Goal: Task Accomplishment & Management: Manage account settings

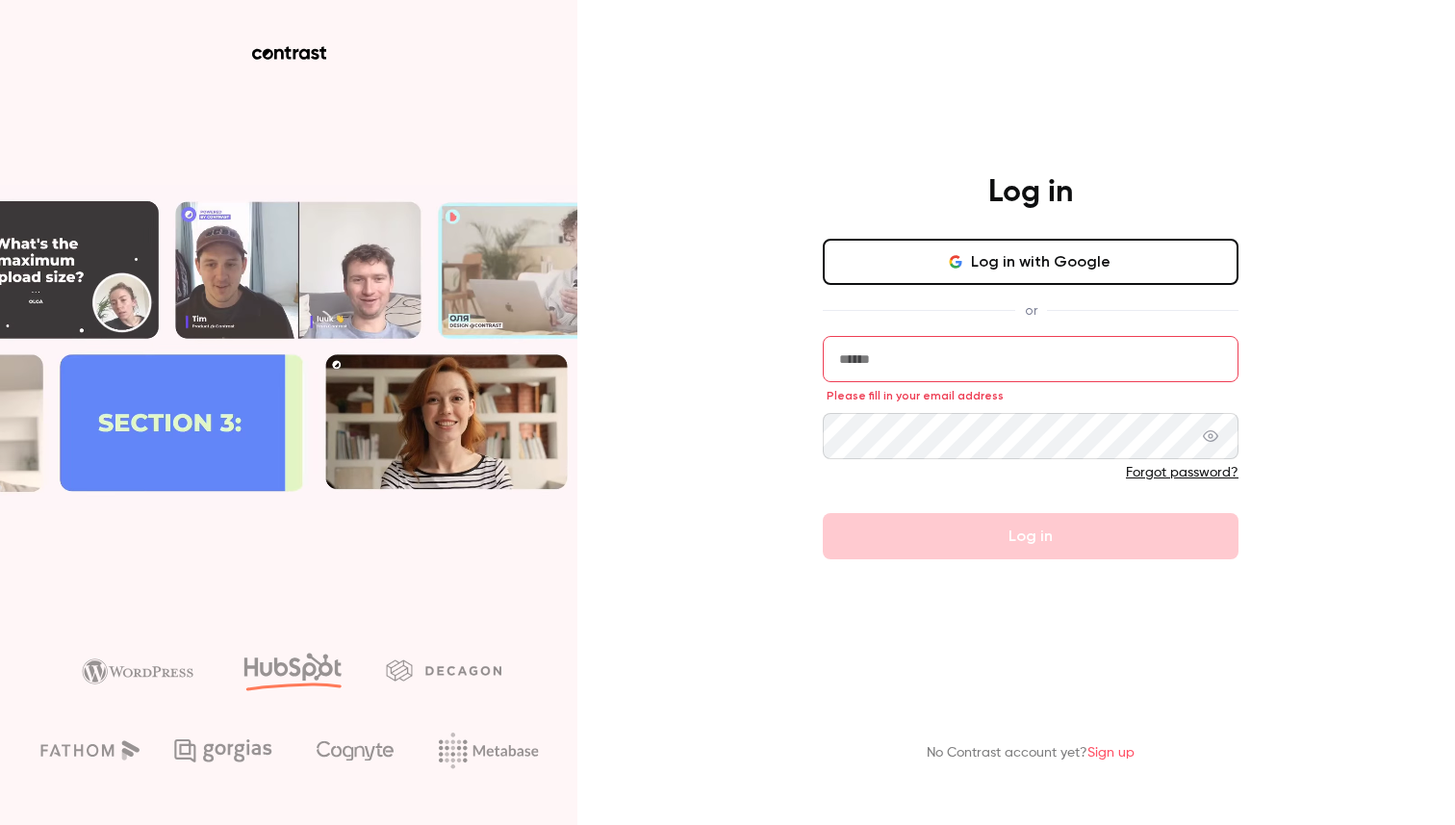
click at [1053, 294] on div "Log in with Google or Please fill in your email address Forgot password? Log in" at bounding box center [1031, 399] width 416 height 320
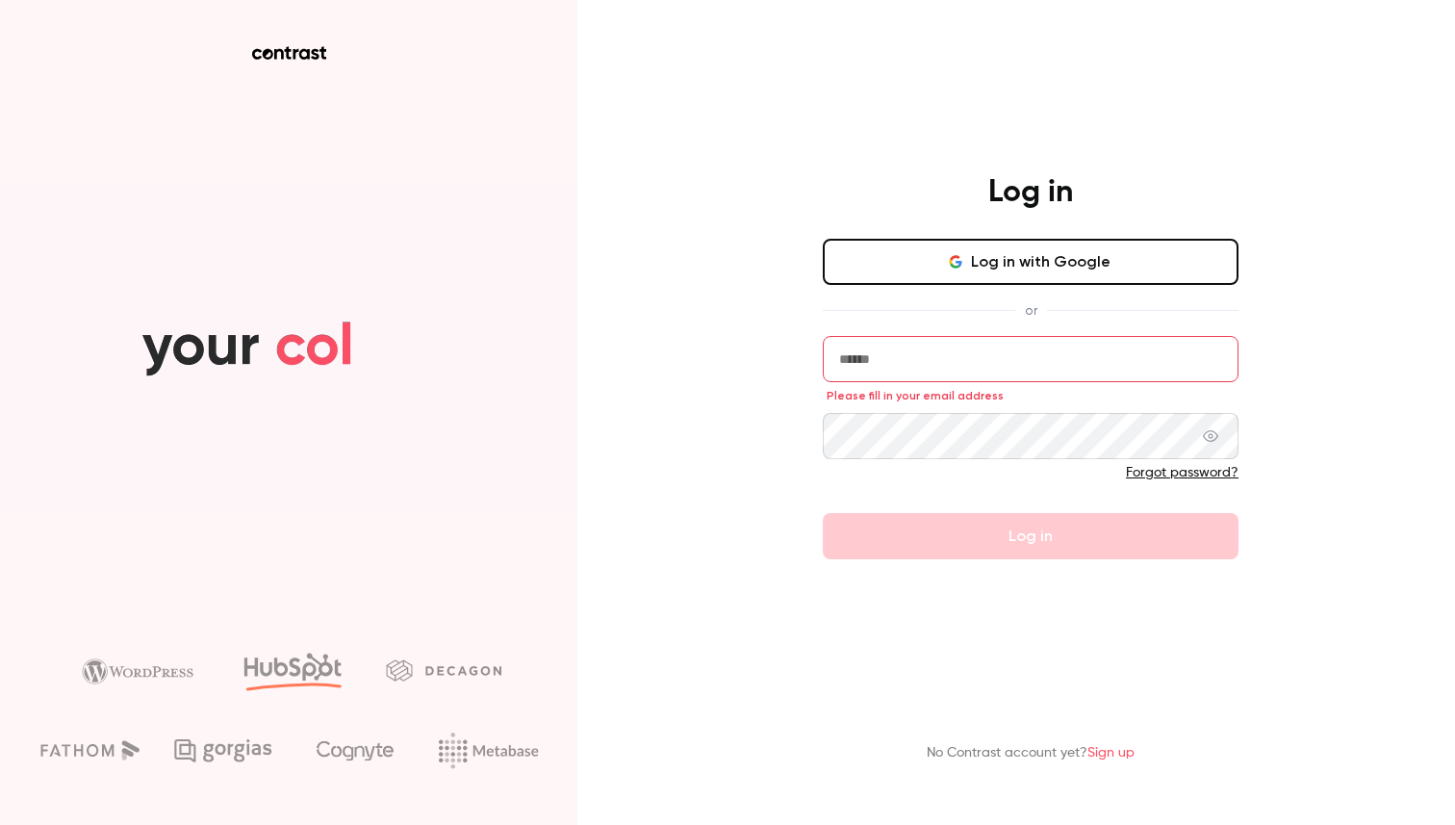
click at [1055, 255] on button "Log in with Google" at bounding box center [1031, 262] width 416 height 46
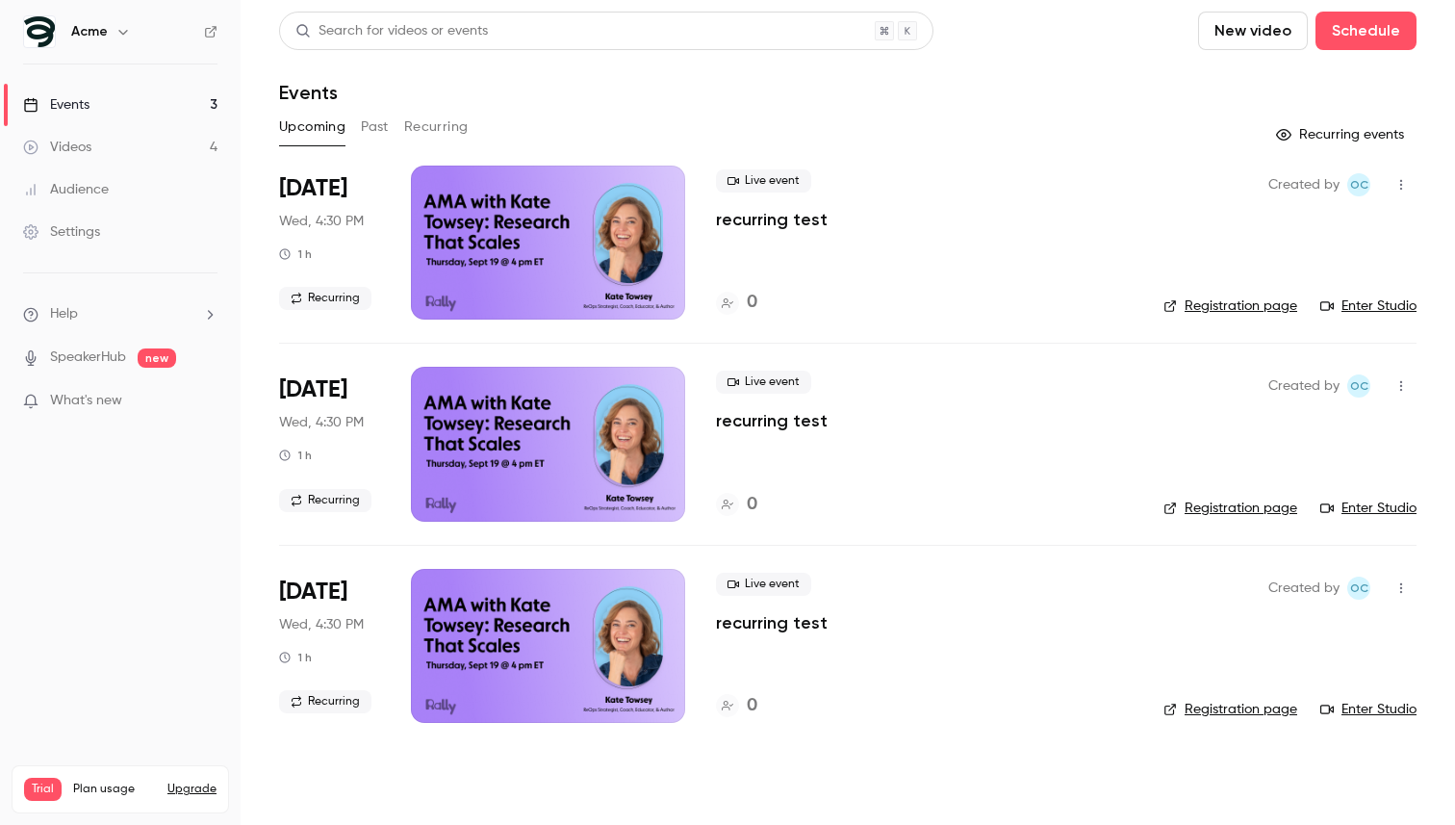
click at [137, 18] on div "Acme" at bounding box center [120, 31] width 194 height 33
click at [118, 31] on icon "button" at bounding box center [122, 32] width 9 height 5
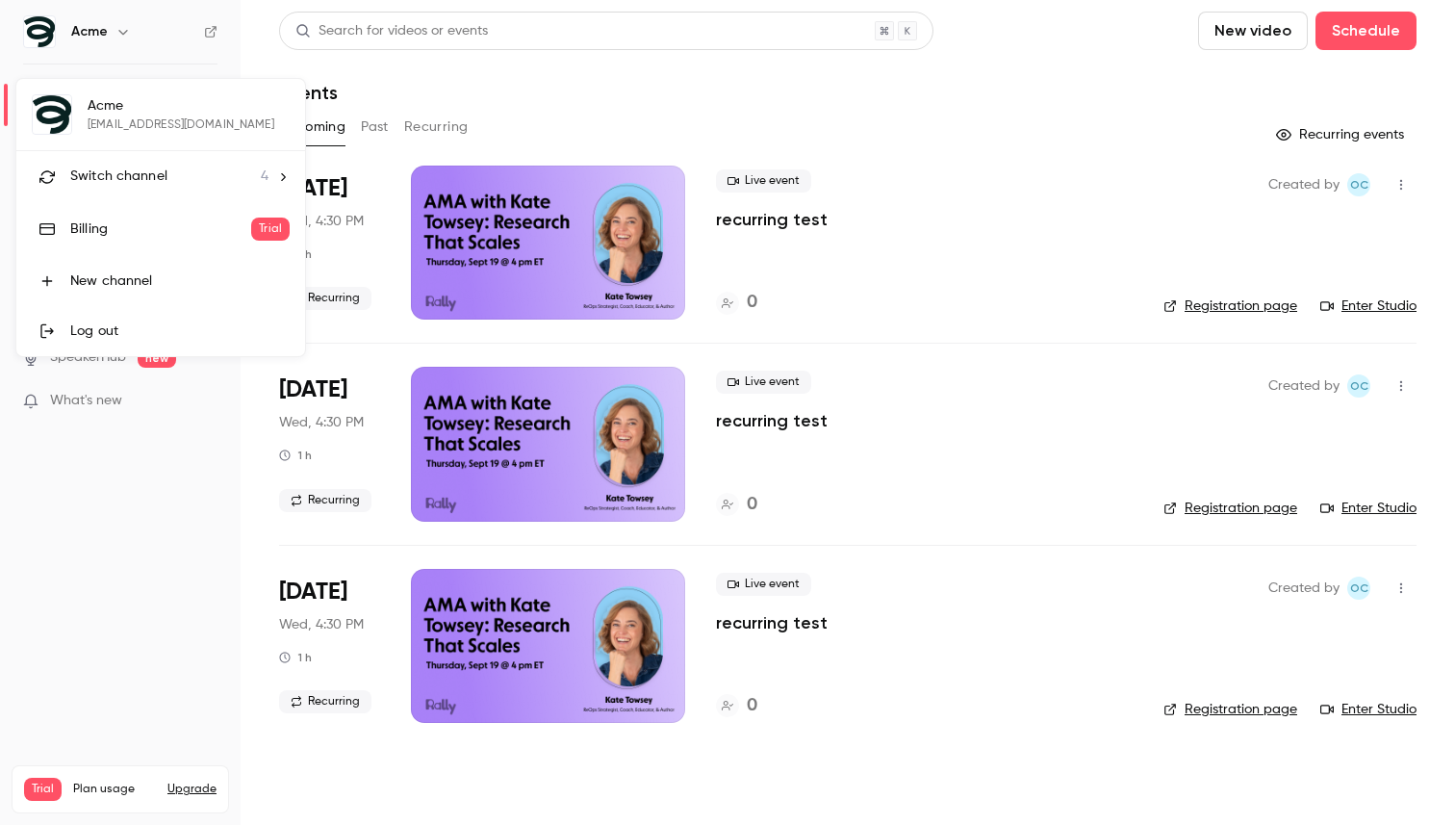
click at [150, 178] on span "Switch channel" at bounding box center [118, 176] width 97 height 20
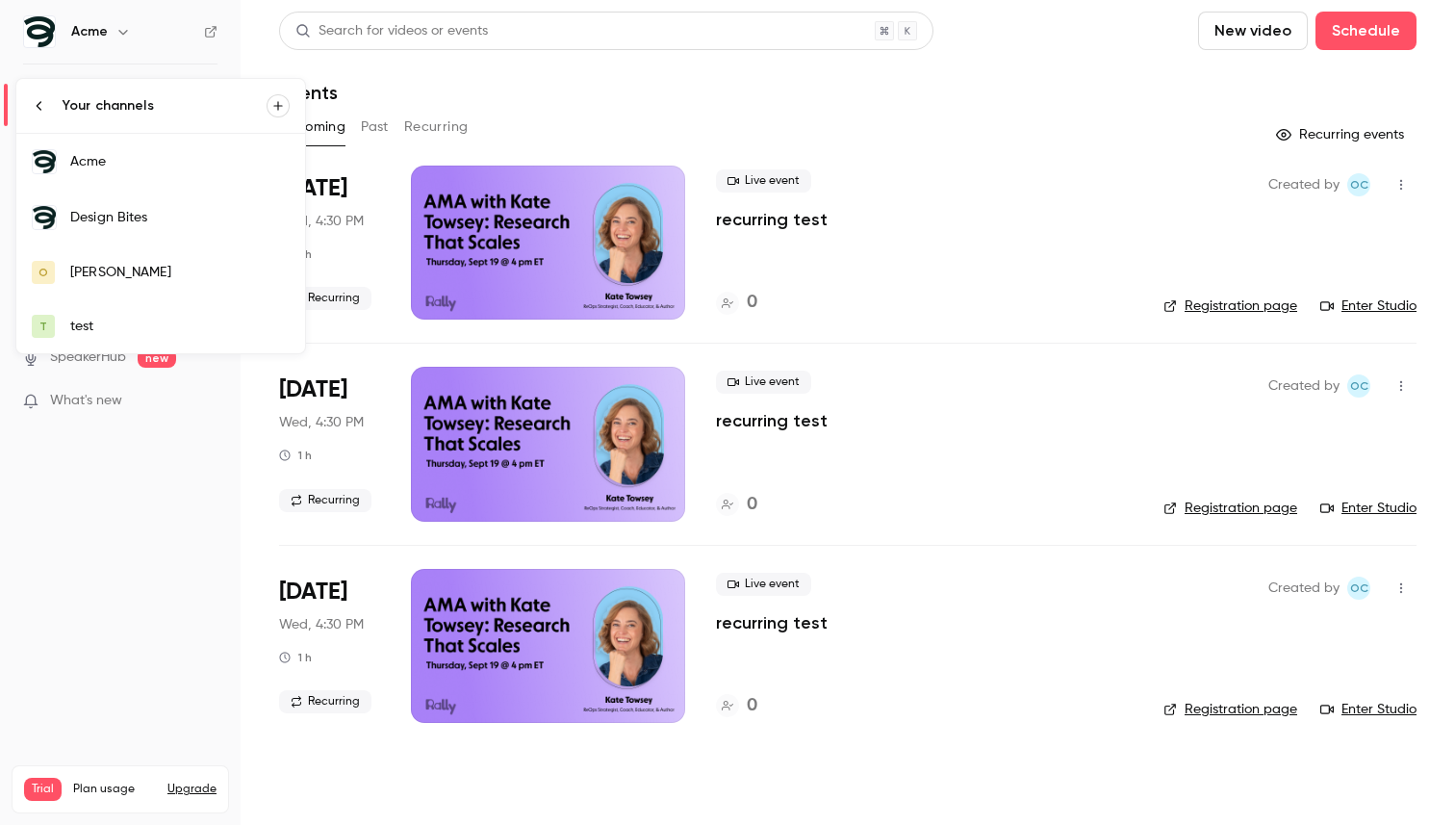
click at [150, 216] on div "Design Bites" at bounding box center [179, 217] width 219 height 19
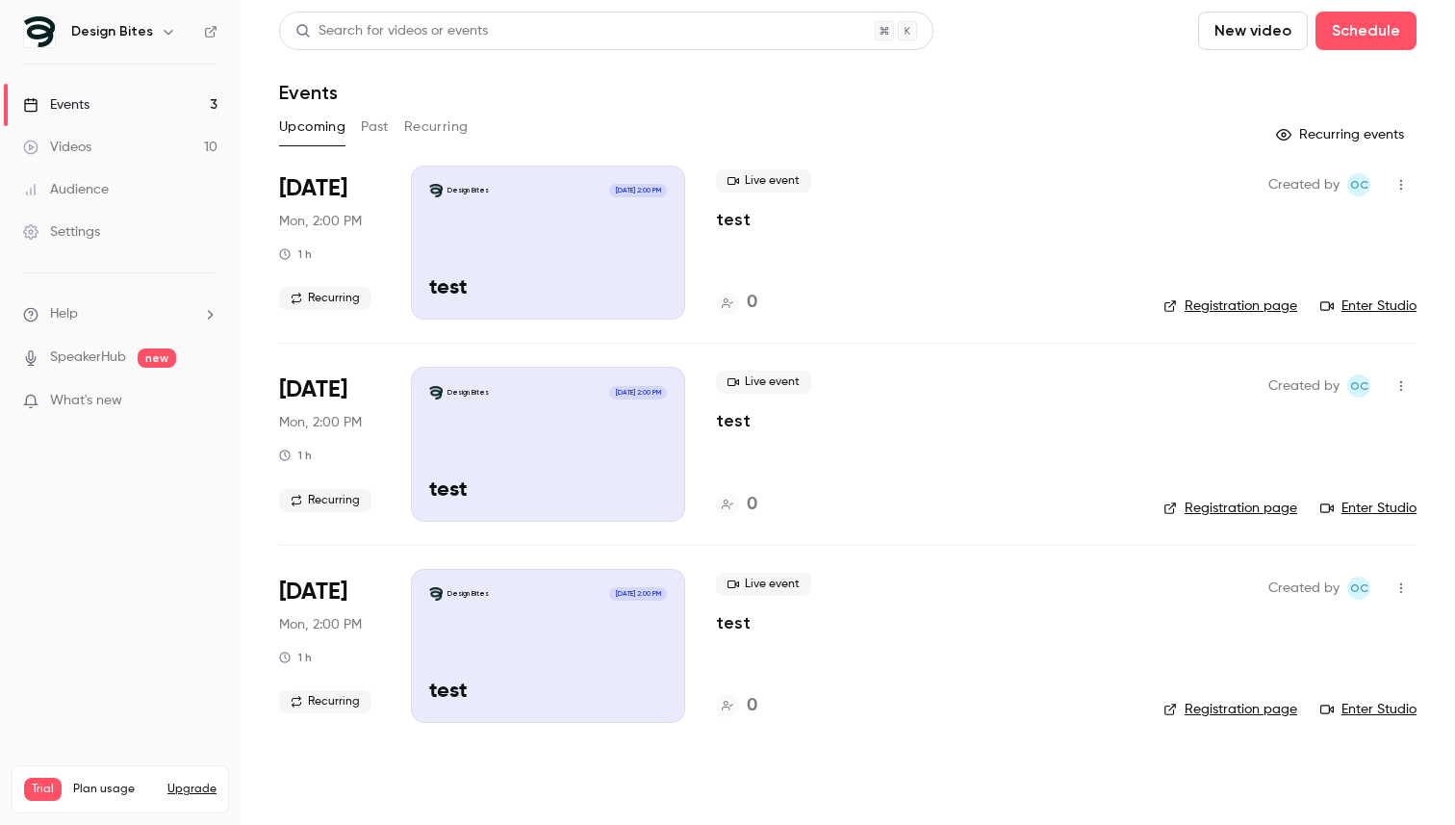
click at [130, 26] on h6 "Design Bites" at bounding box center [112, 31] width 82 height 19
click at [157, 39] on button "button" at bounding box center [168, 31] width 23 height 23
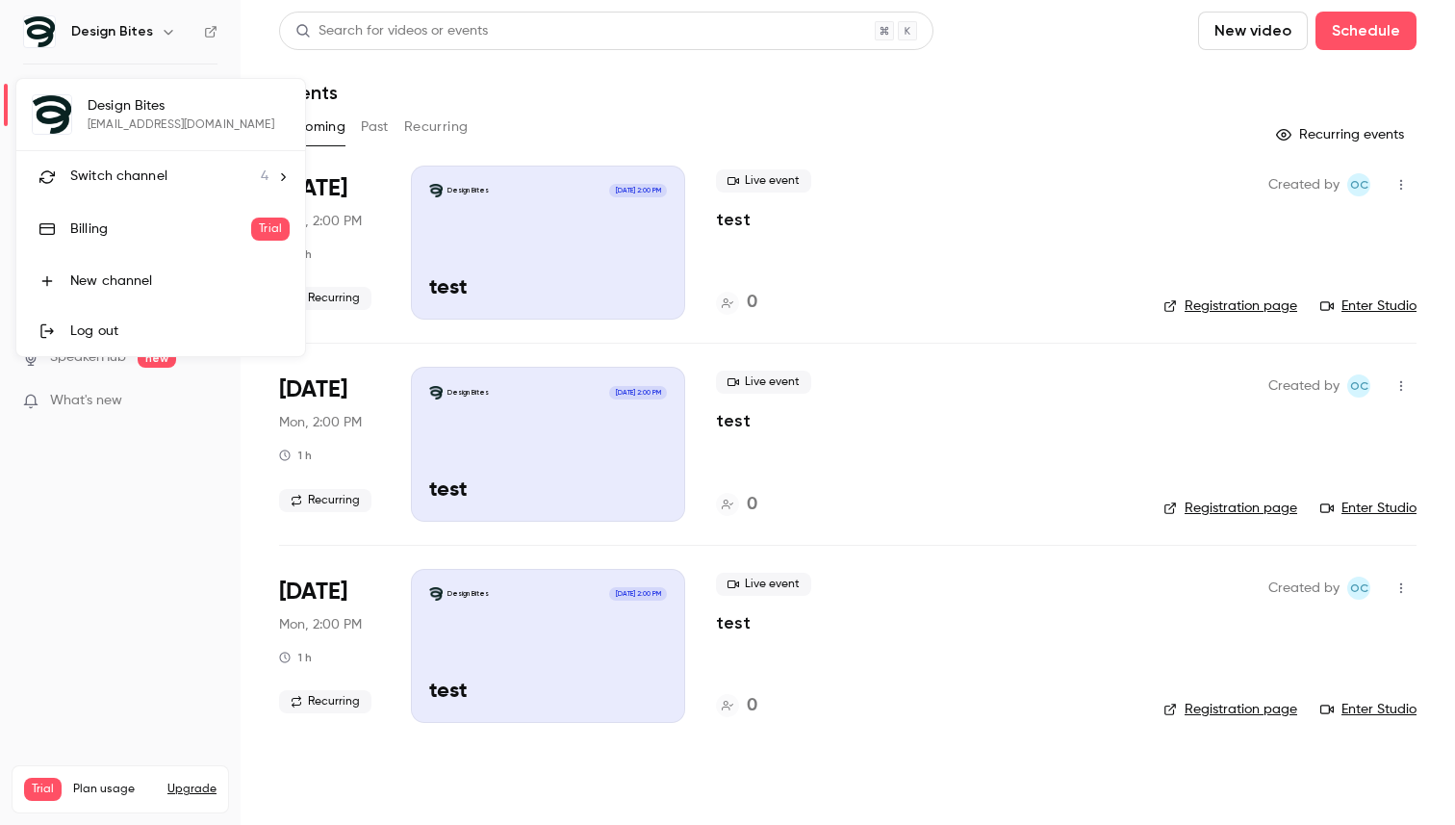
click at [122, 170] on span "Switch channel" at bounding box center [118, 176] width 97 height 20
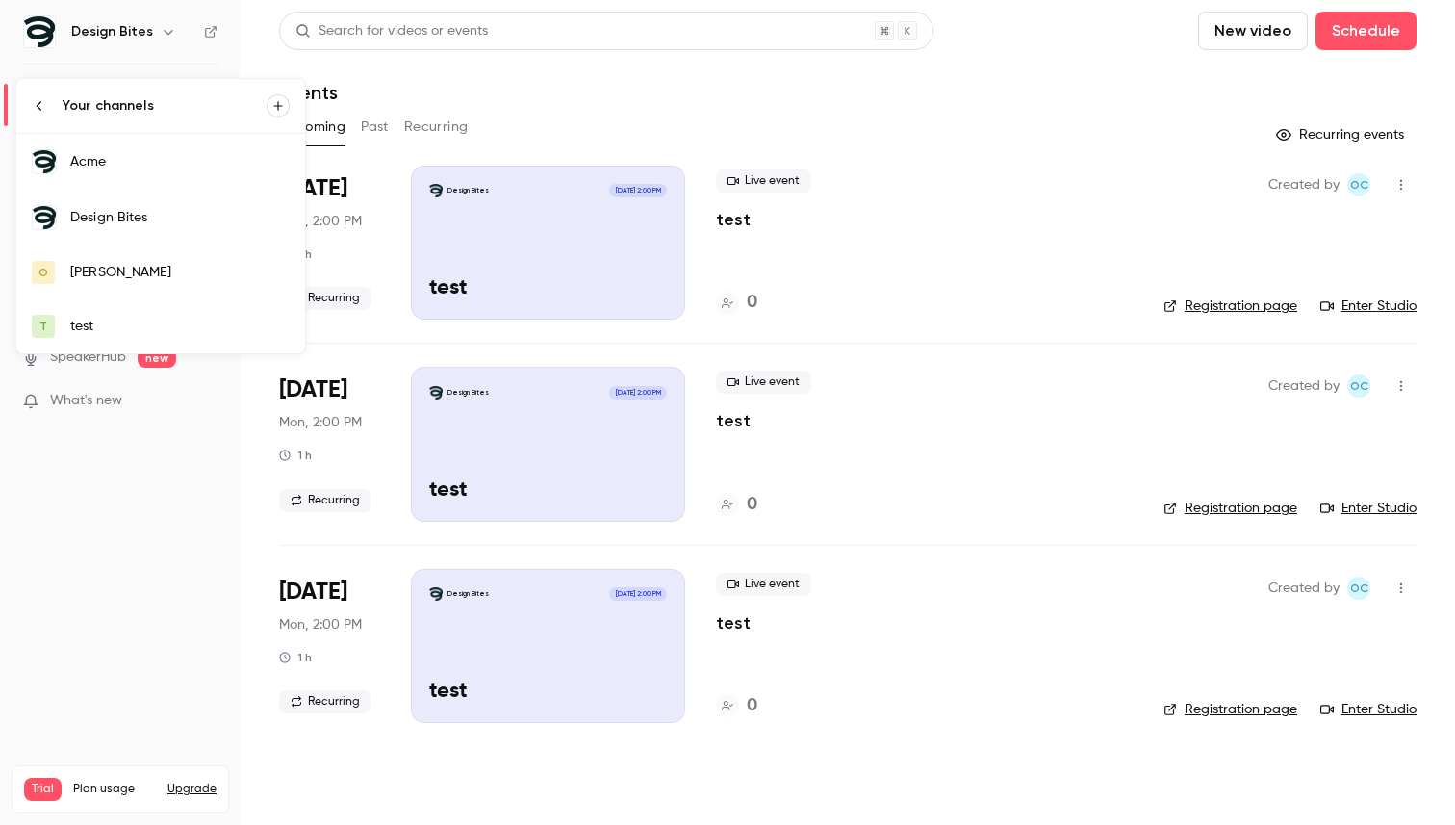
click at [111, 271] on div "[PERSON_NAME]" at bounding box center [179, 272] width 219 height 19
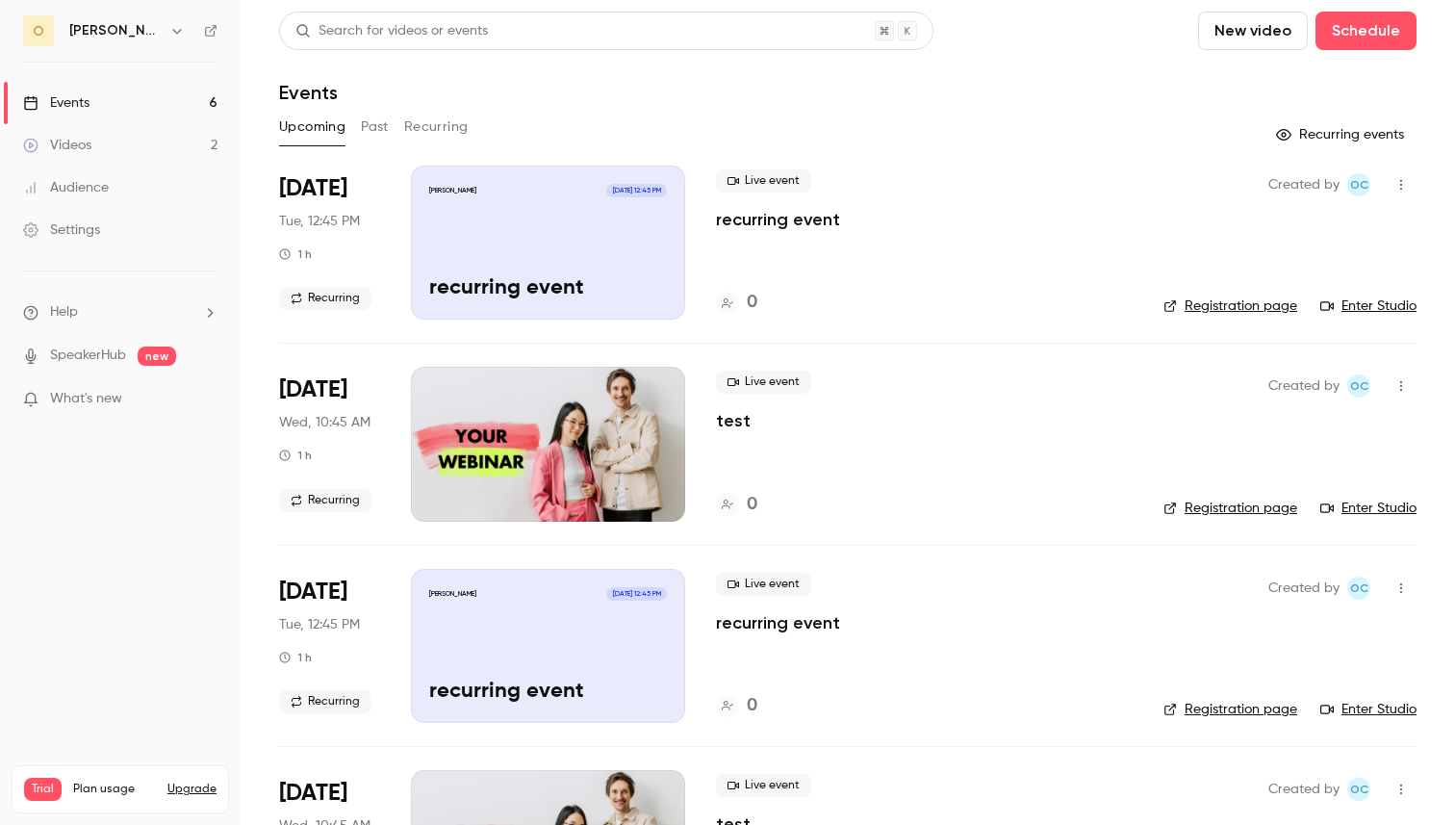
click at [169, 24] on icon "button" at bounding box center [176, 30] width 15 height 15
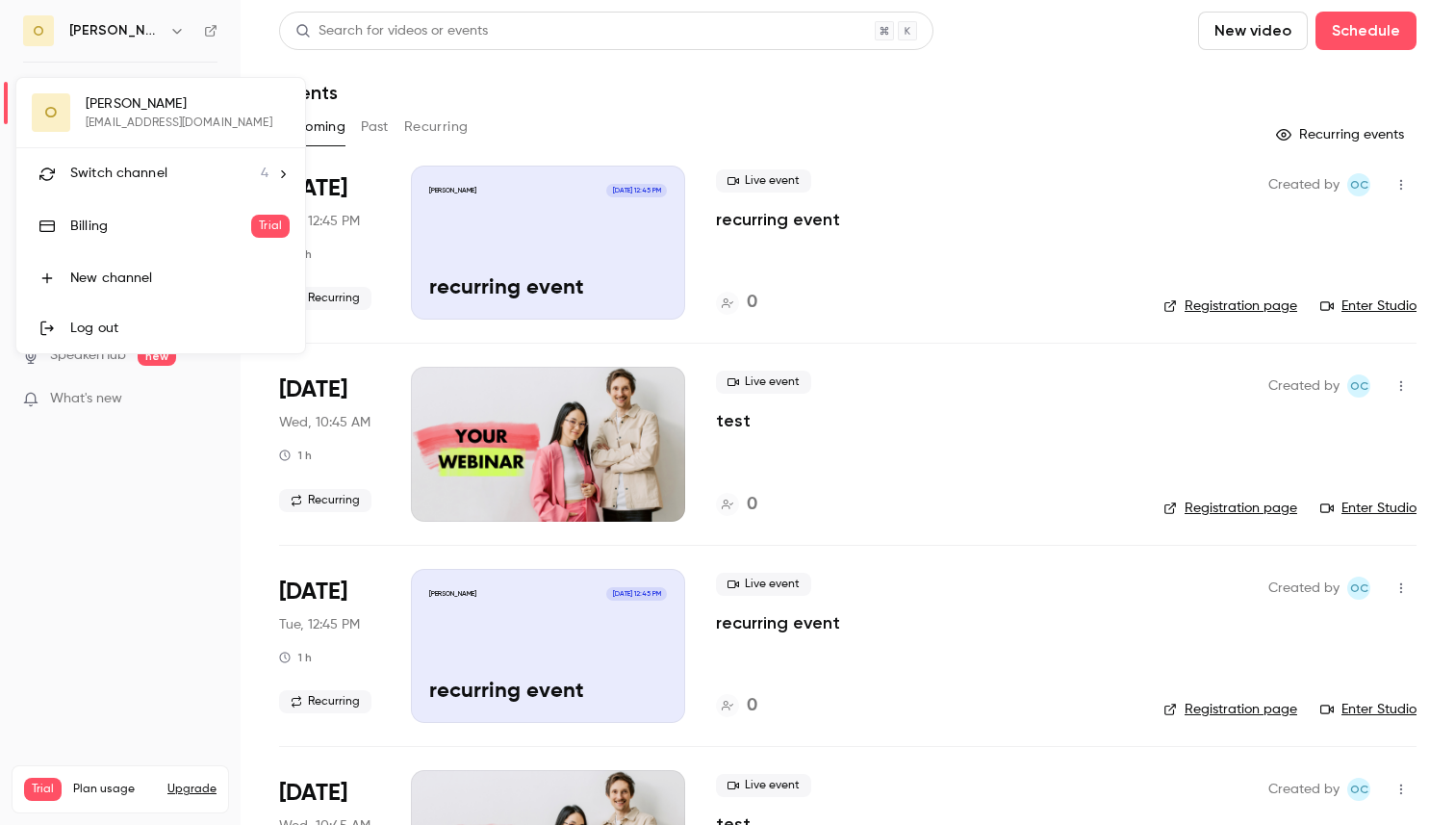
click at [125, 189] on li "Switch channel 4" at bounding box center [160, 173] width 289 height 51
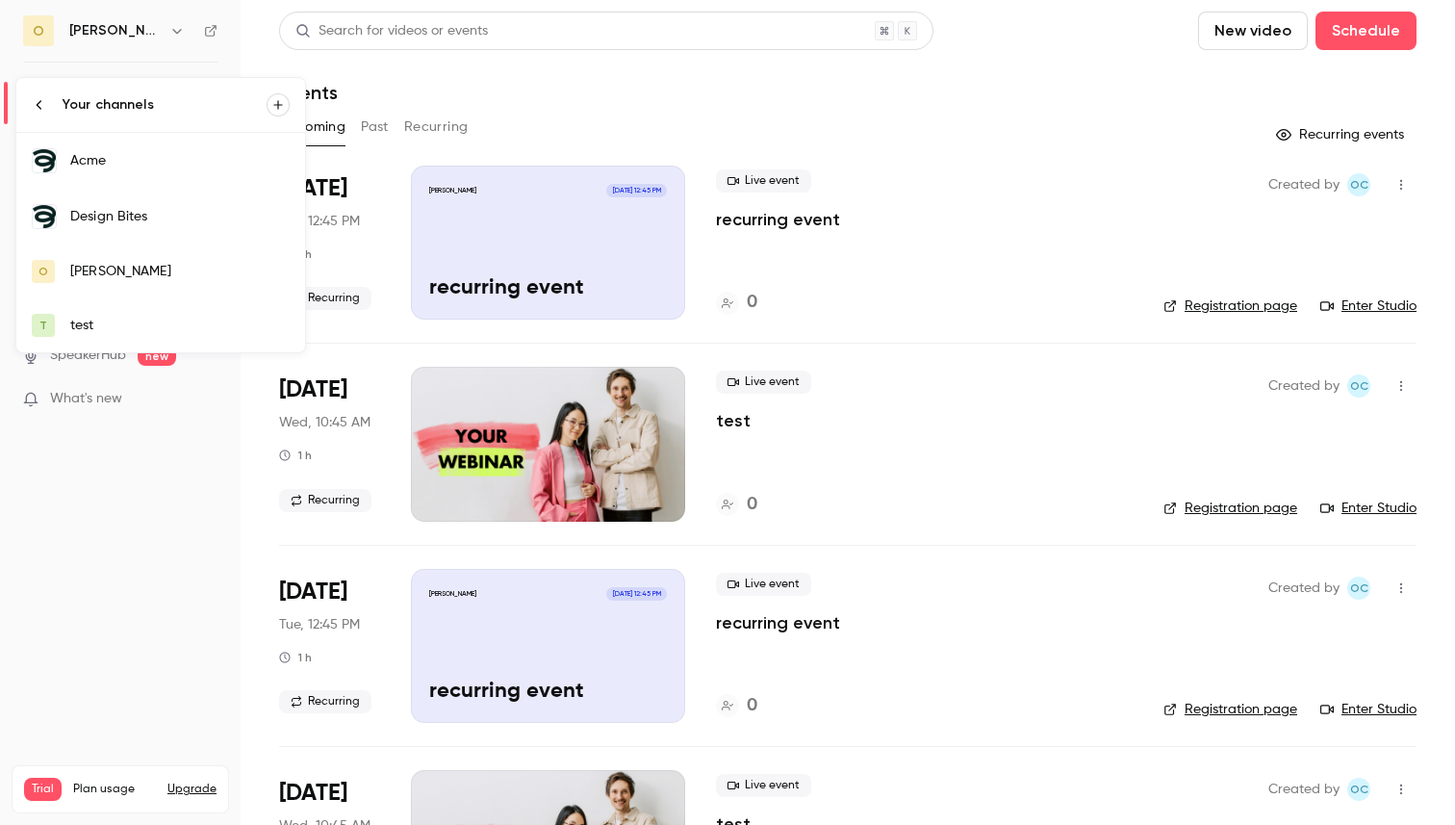
click at [115, 178] on link "Acme" at bounding box center [160, 161] width 289 height 56
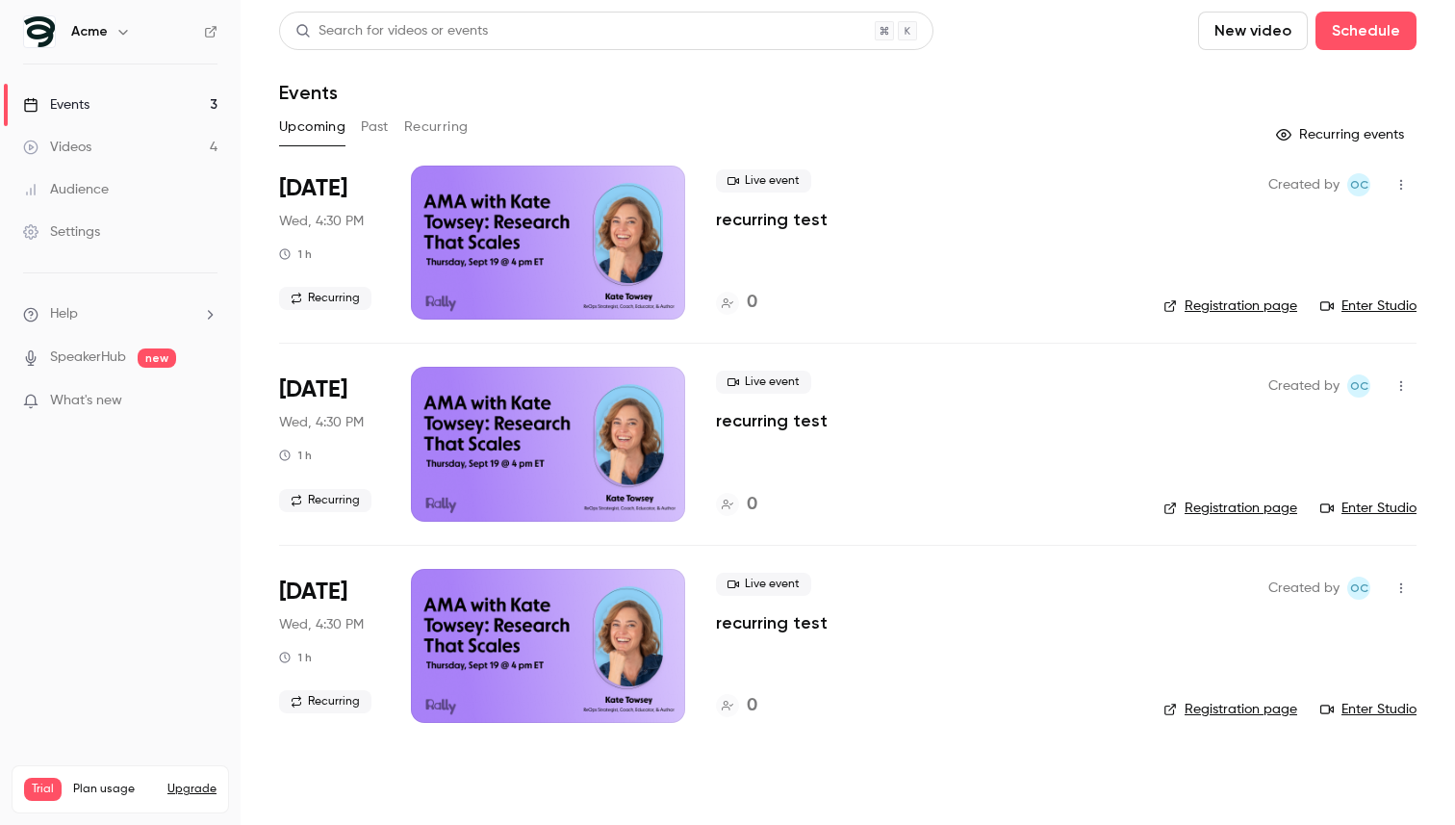
click at [371, 128] on button "Past" at bounding box center [375, 127] width 28 height 31
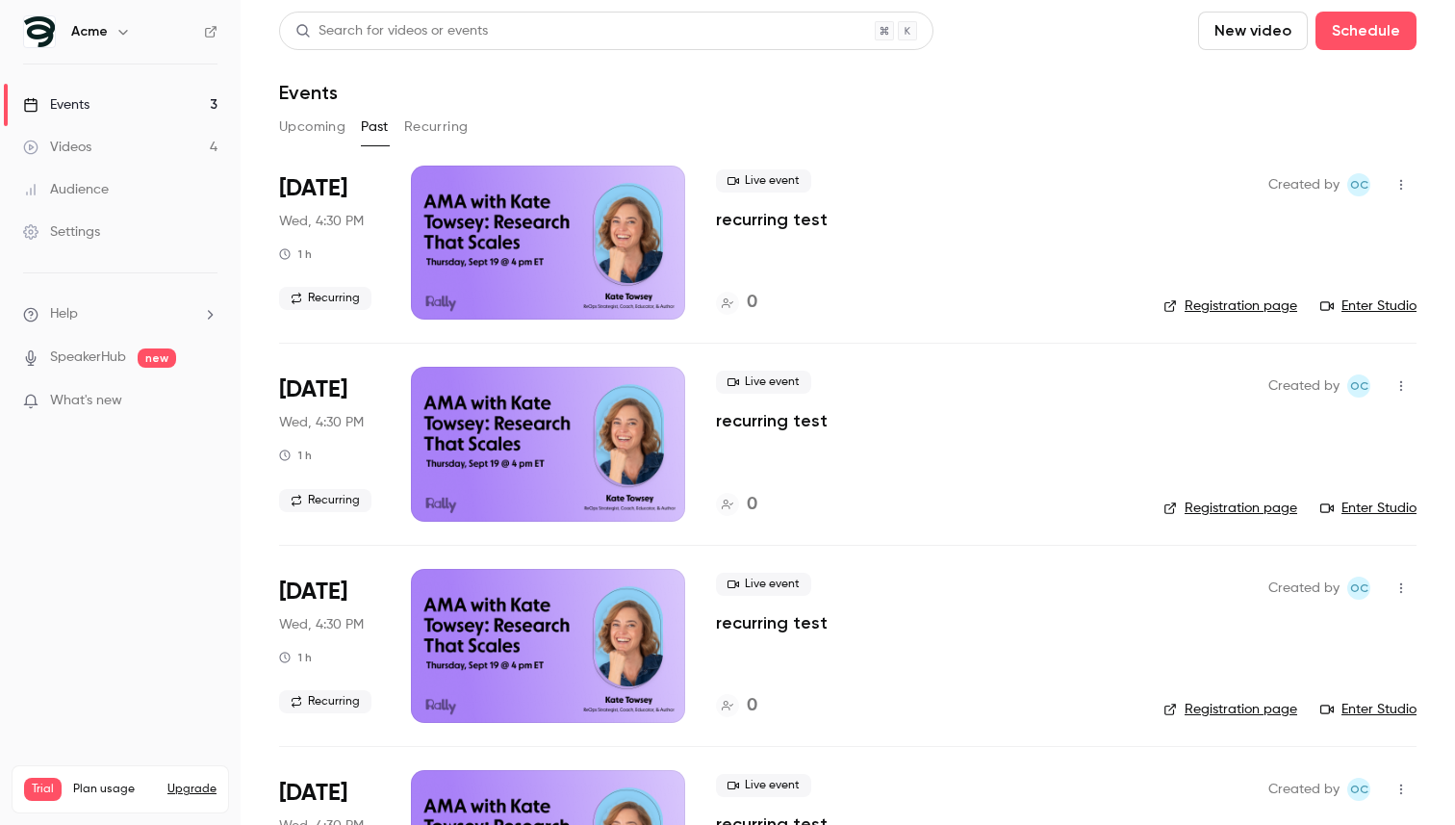
click at [323, 122] on button "Upcoming" at bounding box center [312, 127] width 66 height 31
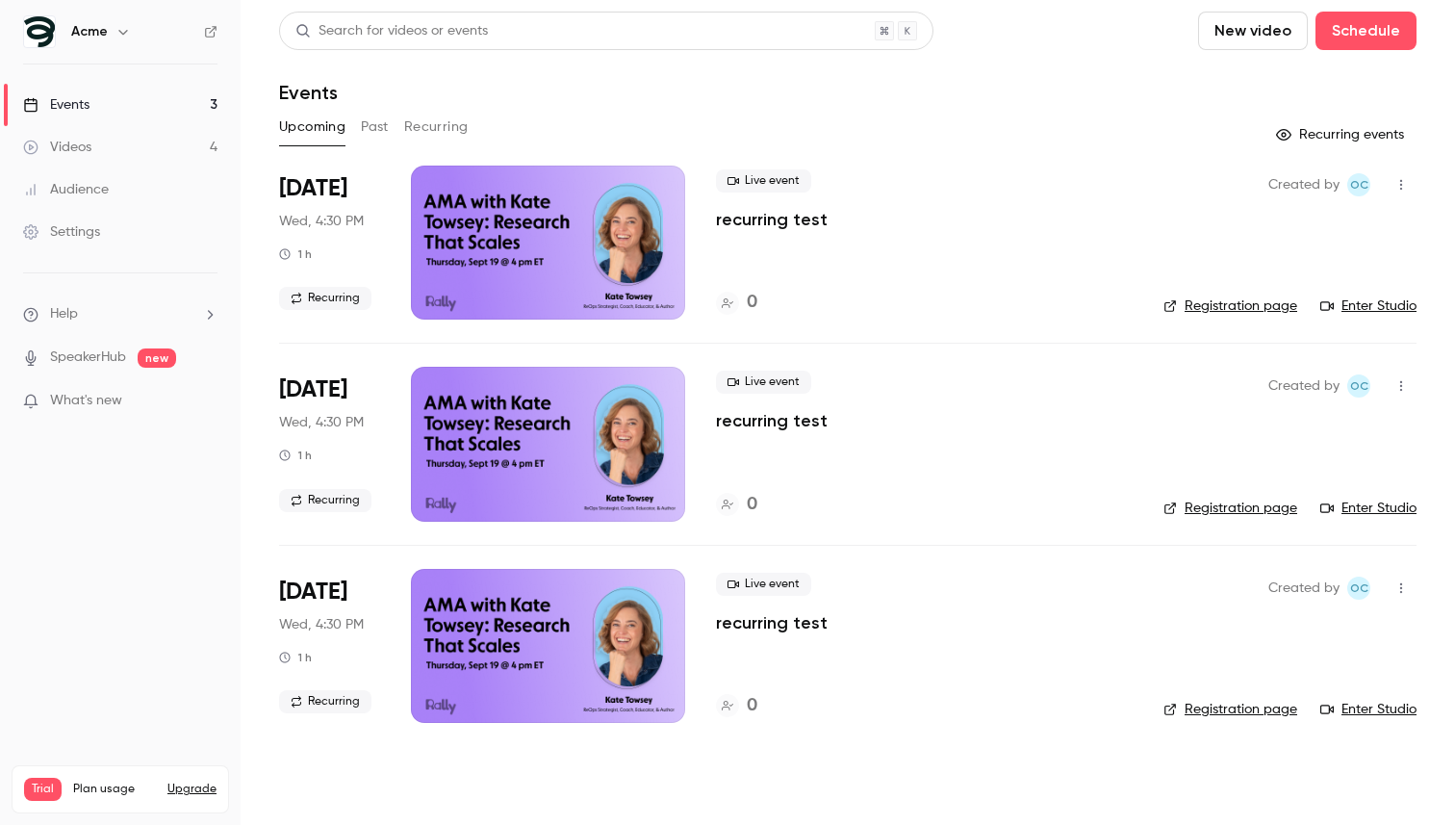
click at [1405, 192] on button "button" at bounding box center [1401, 184] width 31 height 31
click at [1273, 432] on div "Delete" at bounding box center [1327, 433] width 146 height 19
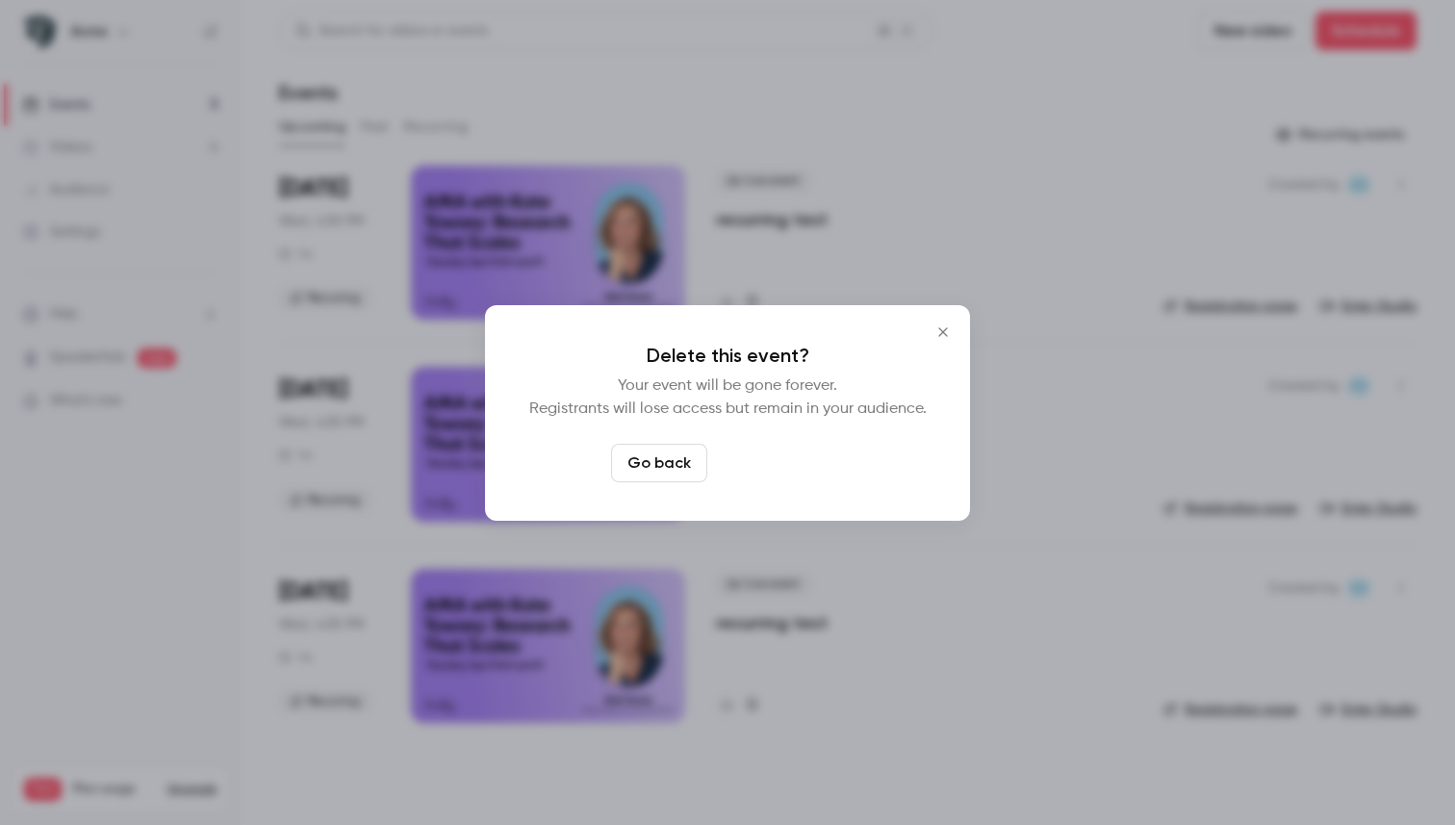
click at [801, 458] on button "Delete event" at bounding box center [779, 463] width 129 height 38
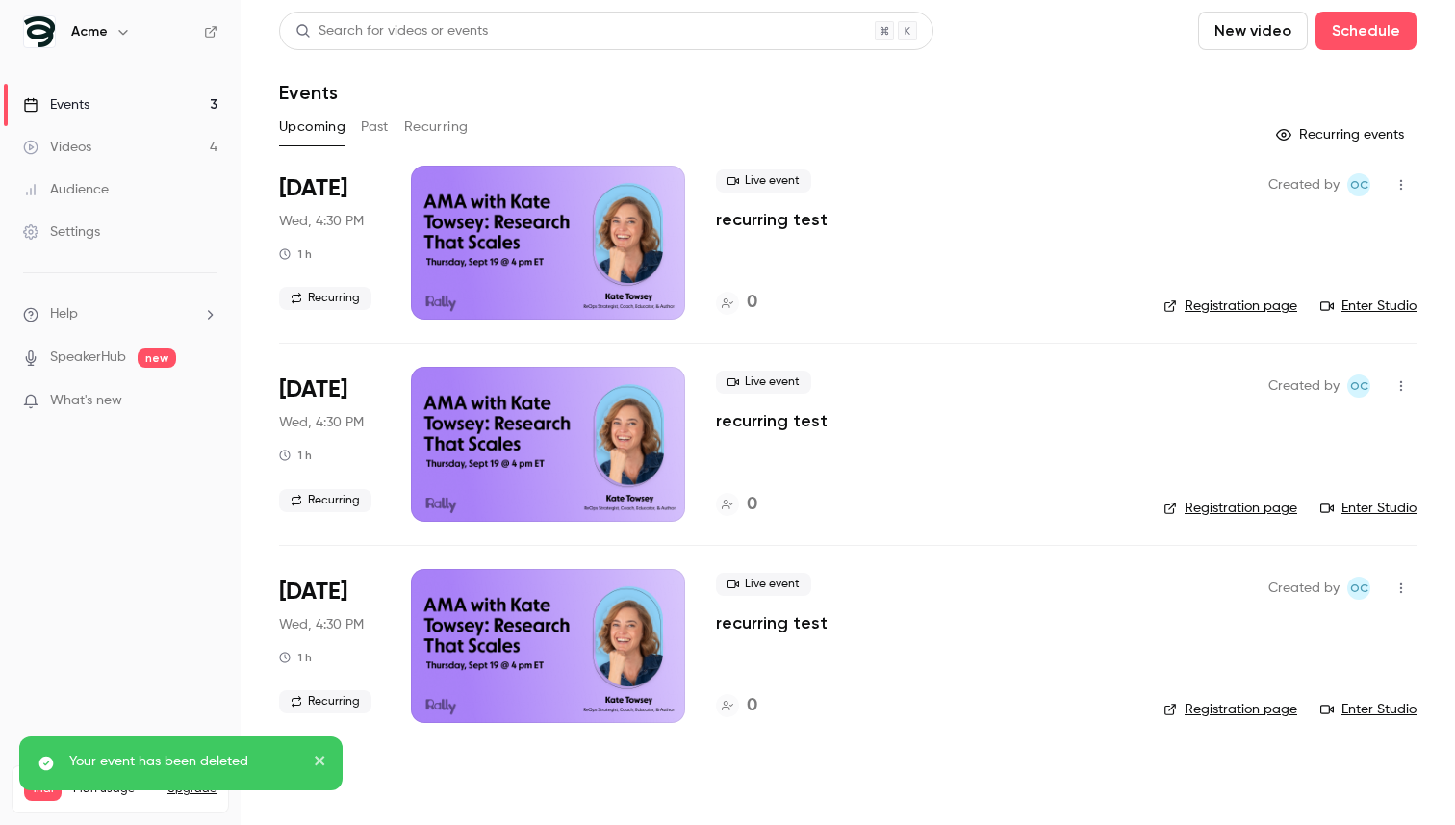
click at [1404, 185] on icon "button" at bounding box center [1400, 184] width 15 height 13
click at [1266, 418] on li "Delete" at bounding box center [1312, 434] width 208 height 50
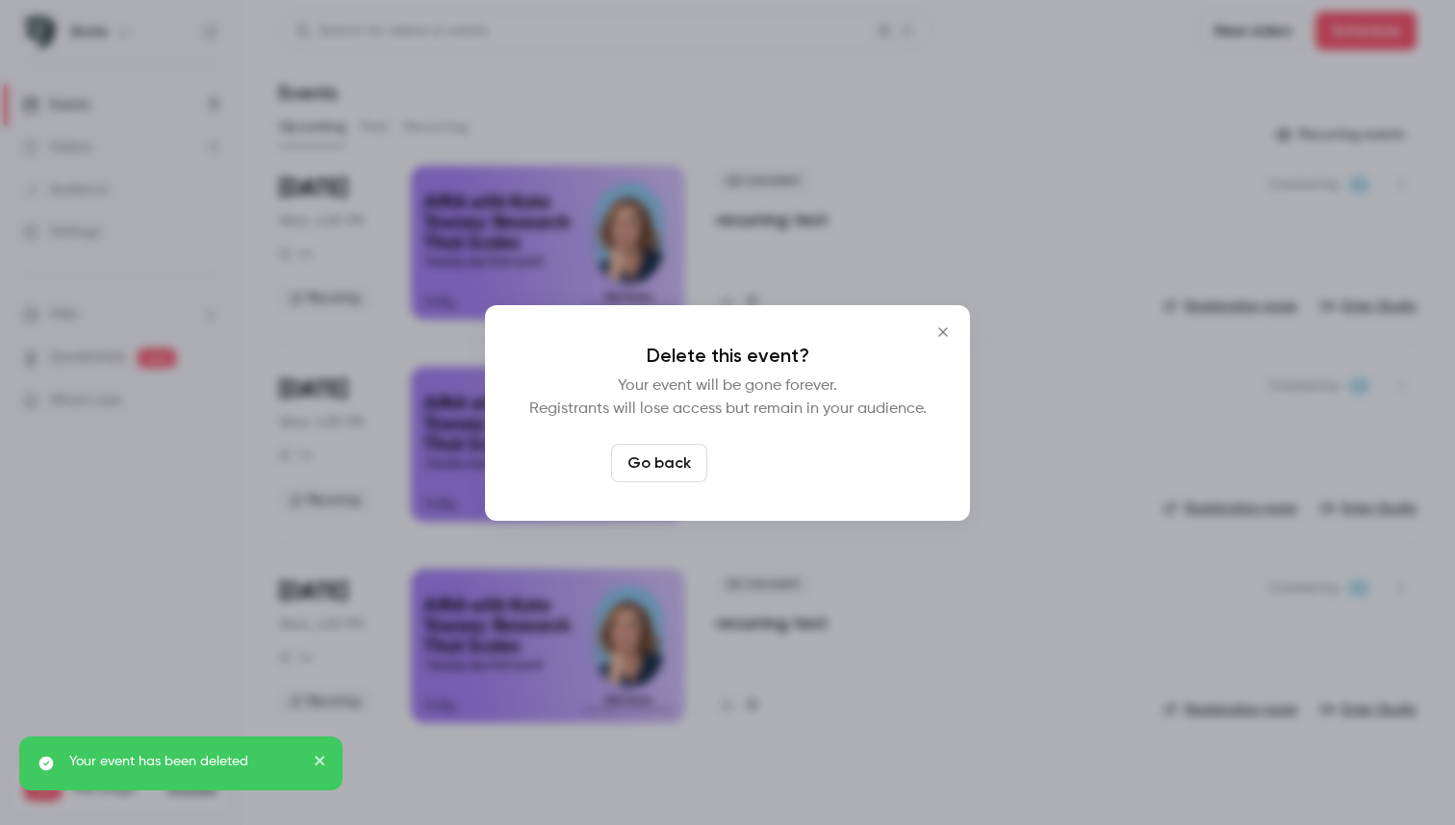
click at [814, 463] on button "Delete event" at bounding box center [779, 463] width 129 height 38
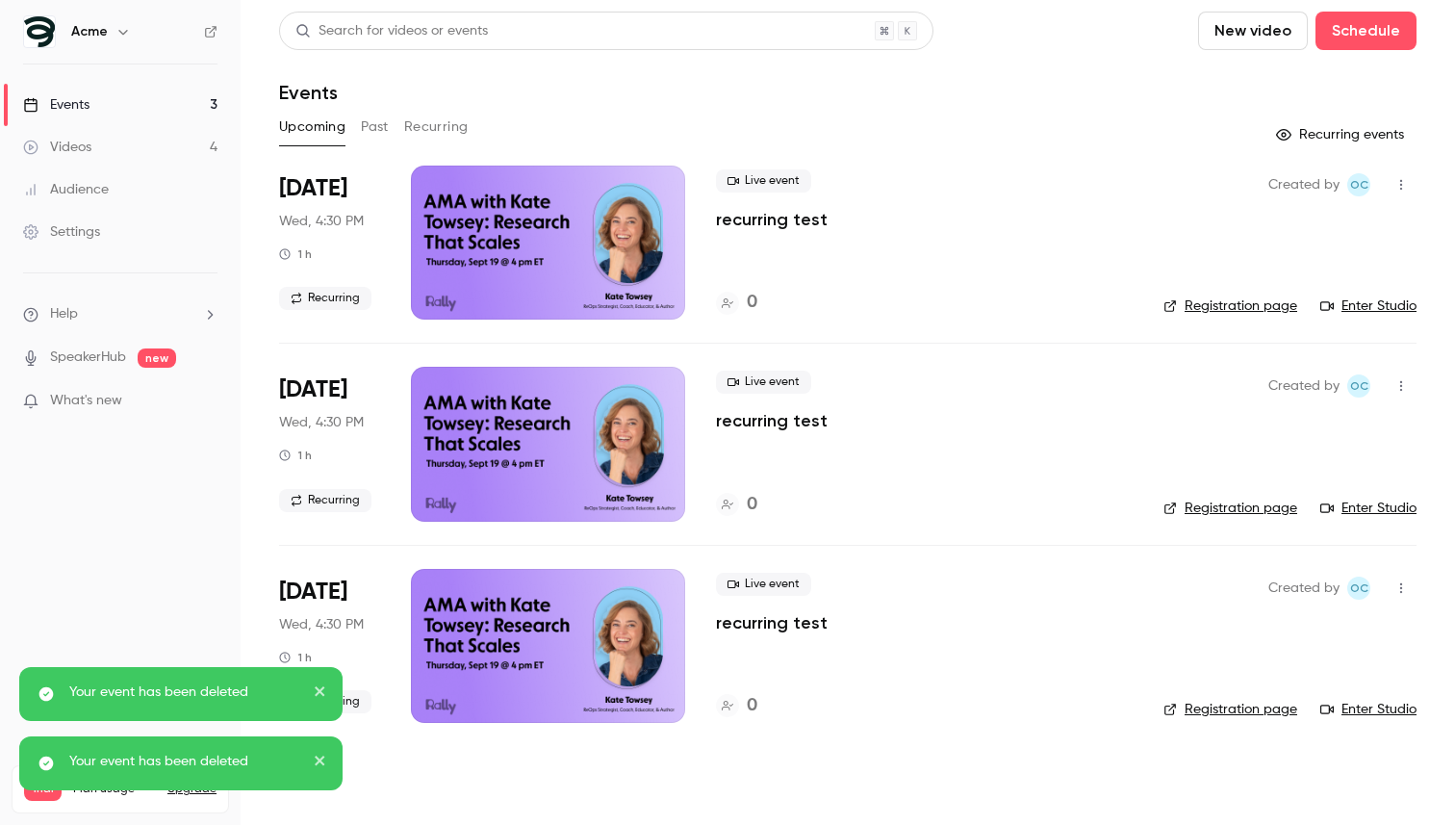
click at [1405, 186] on icon "button" at bounding box center [1400, 184] width 15 height 13
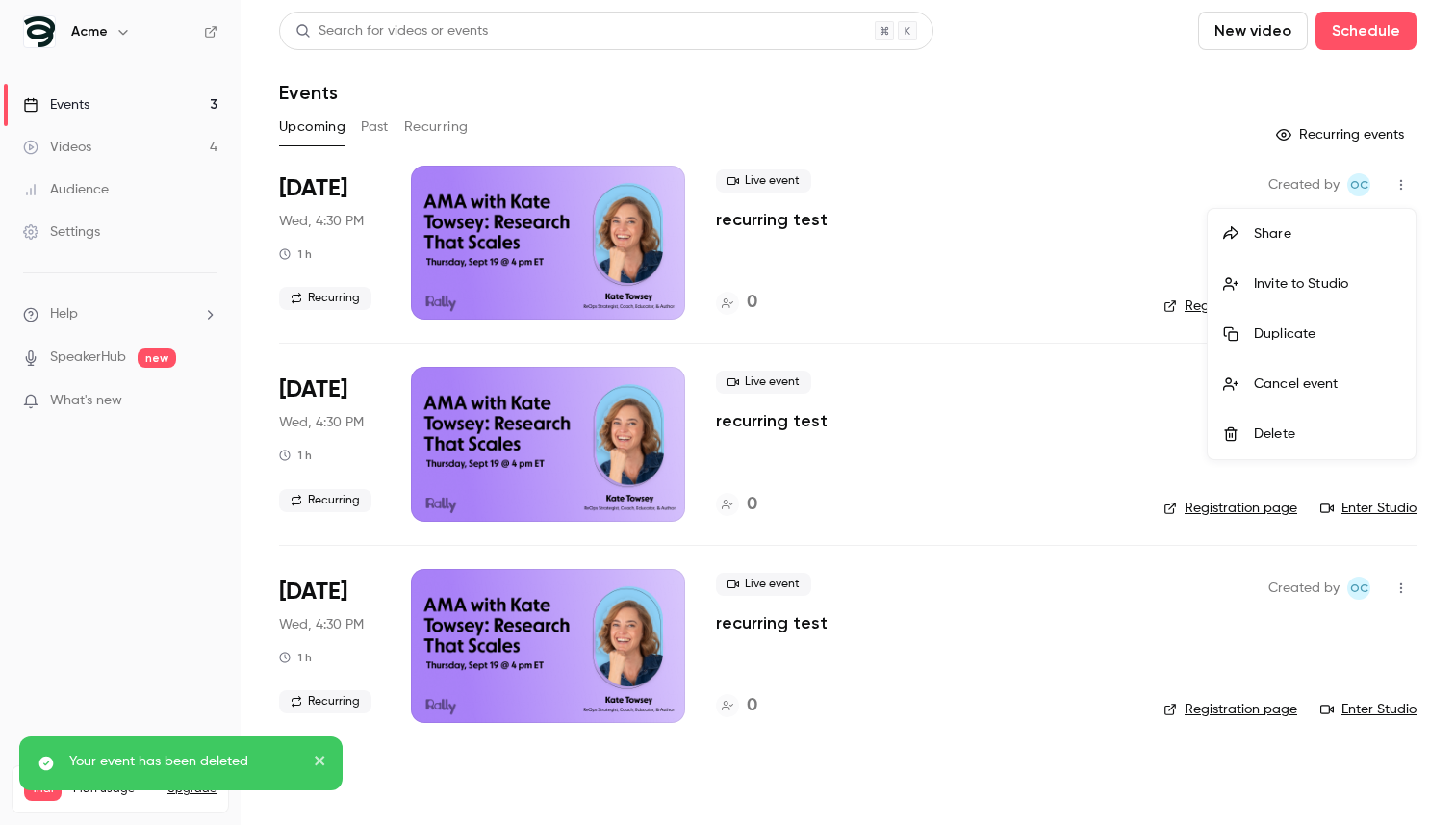
click at [1236, 434] on icon at bounding box center [1230, 434] width 13 height 14
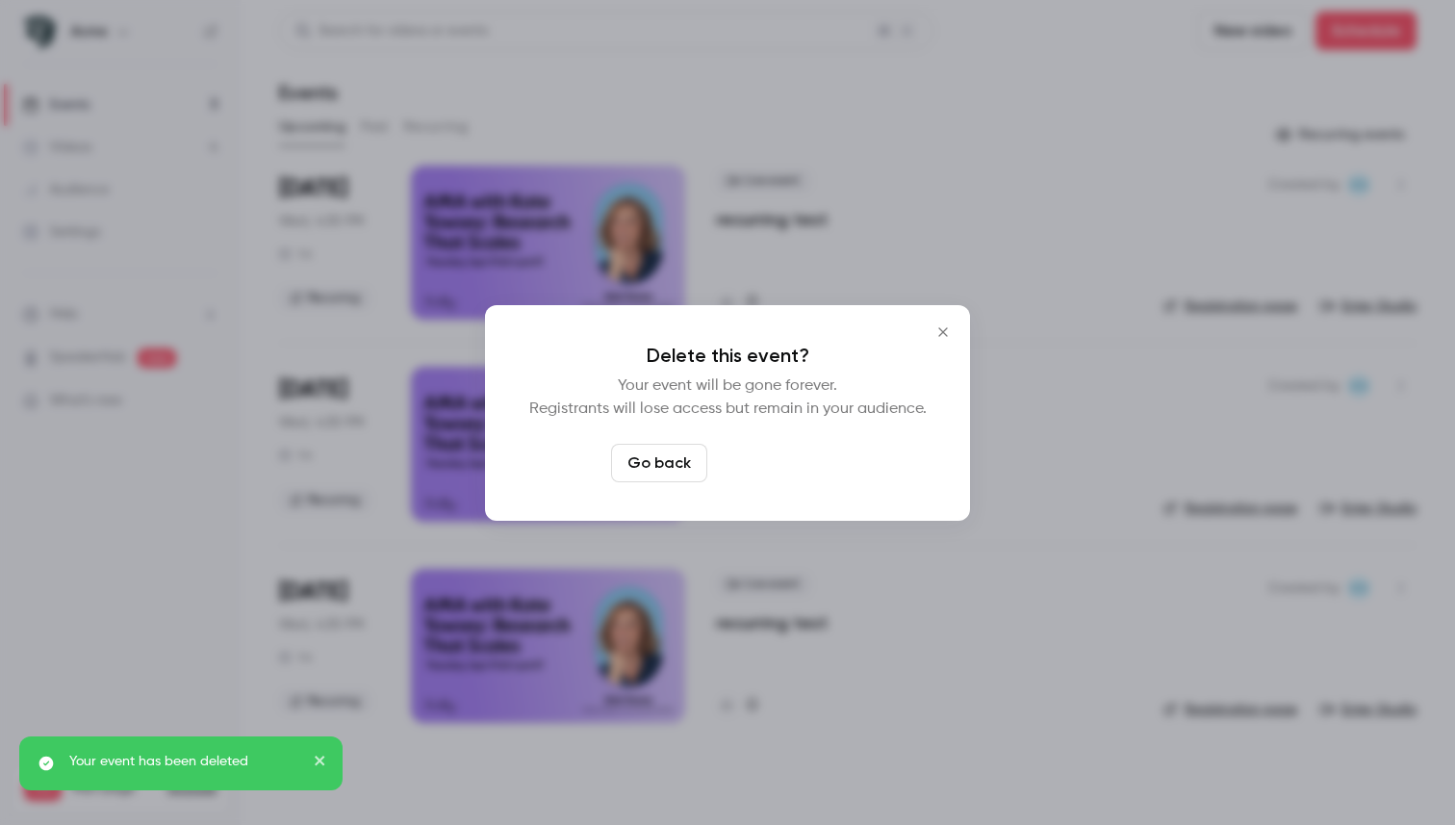
click at [824, 474] on button "Delete event" at bounding box center [779, 463] width 129 height 38
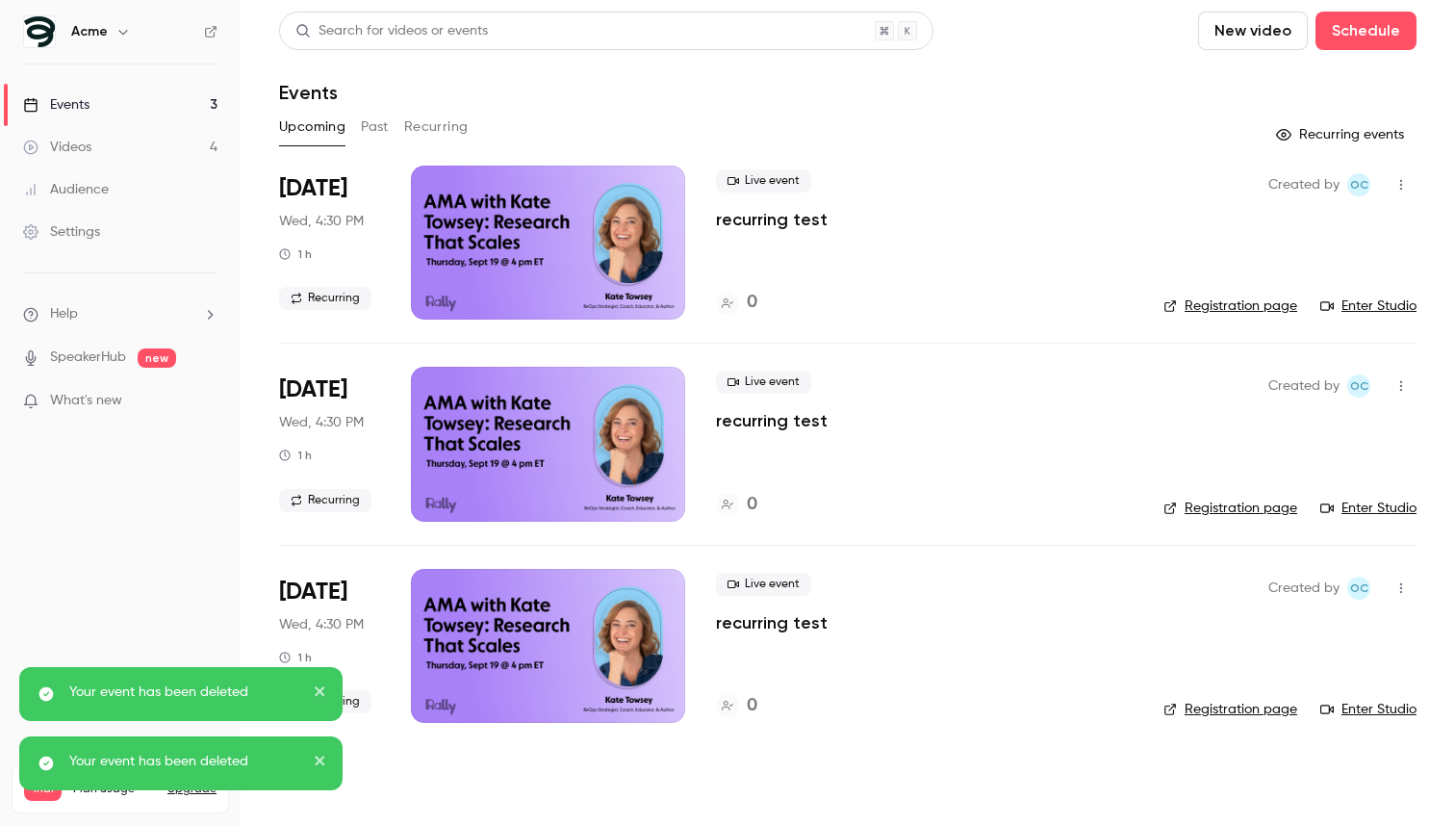
click at [1398, 193] on button "button" at bounding box center [1401, 184] width 31 height 31
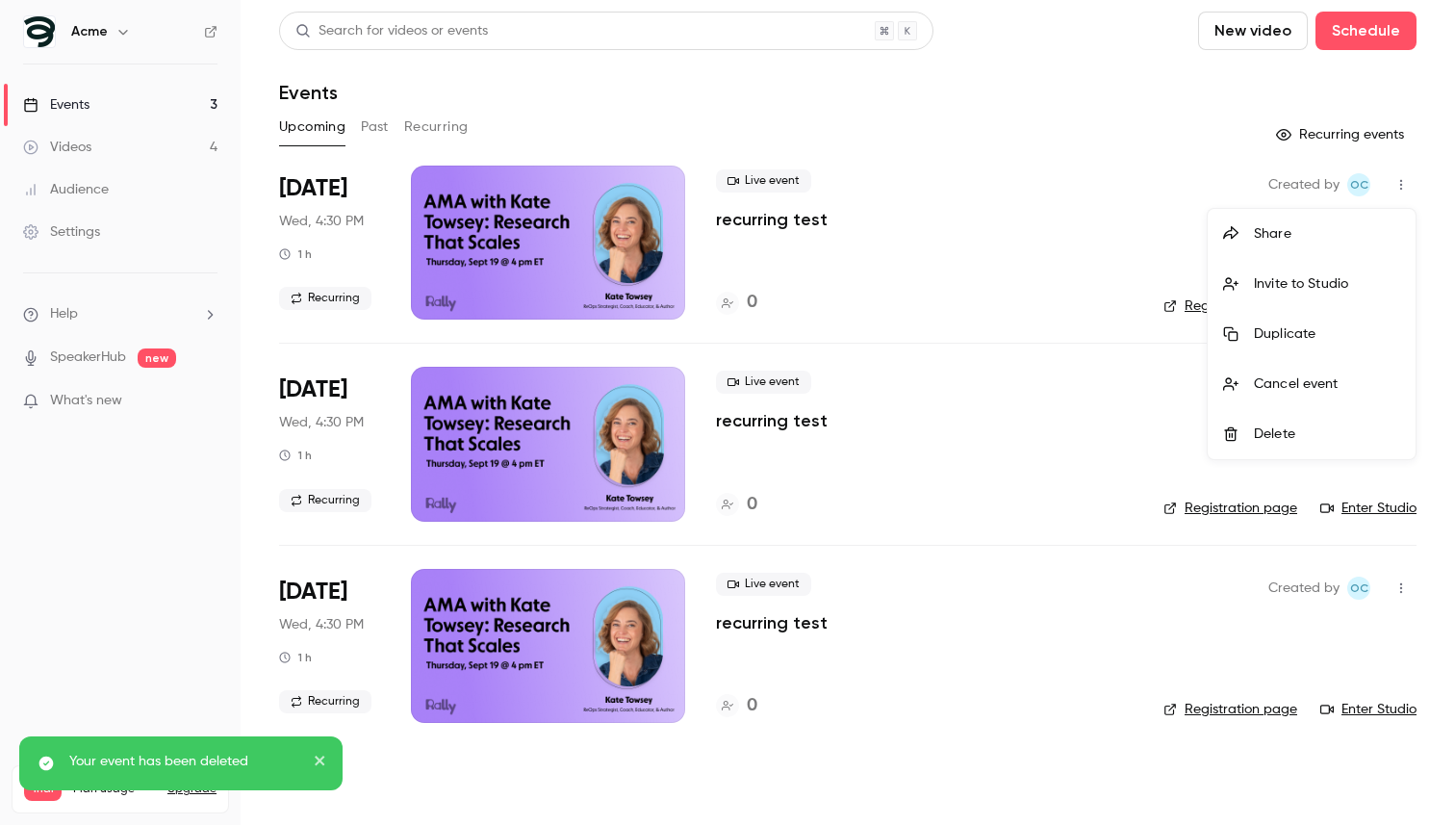
click at [638, 129] on div at bounding box center [727, 412] width 1455 height 825
click at [455, 115] on button "Recurring" at bounding box center [436, 127] width 64 height 31
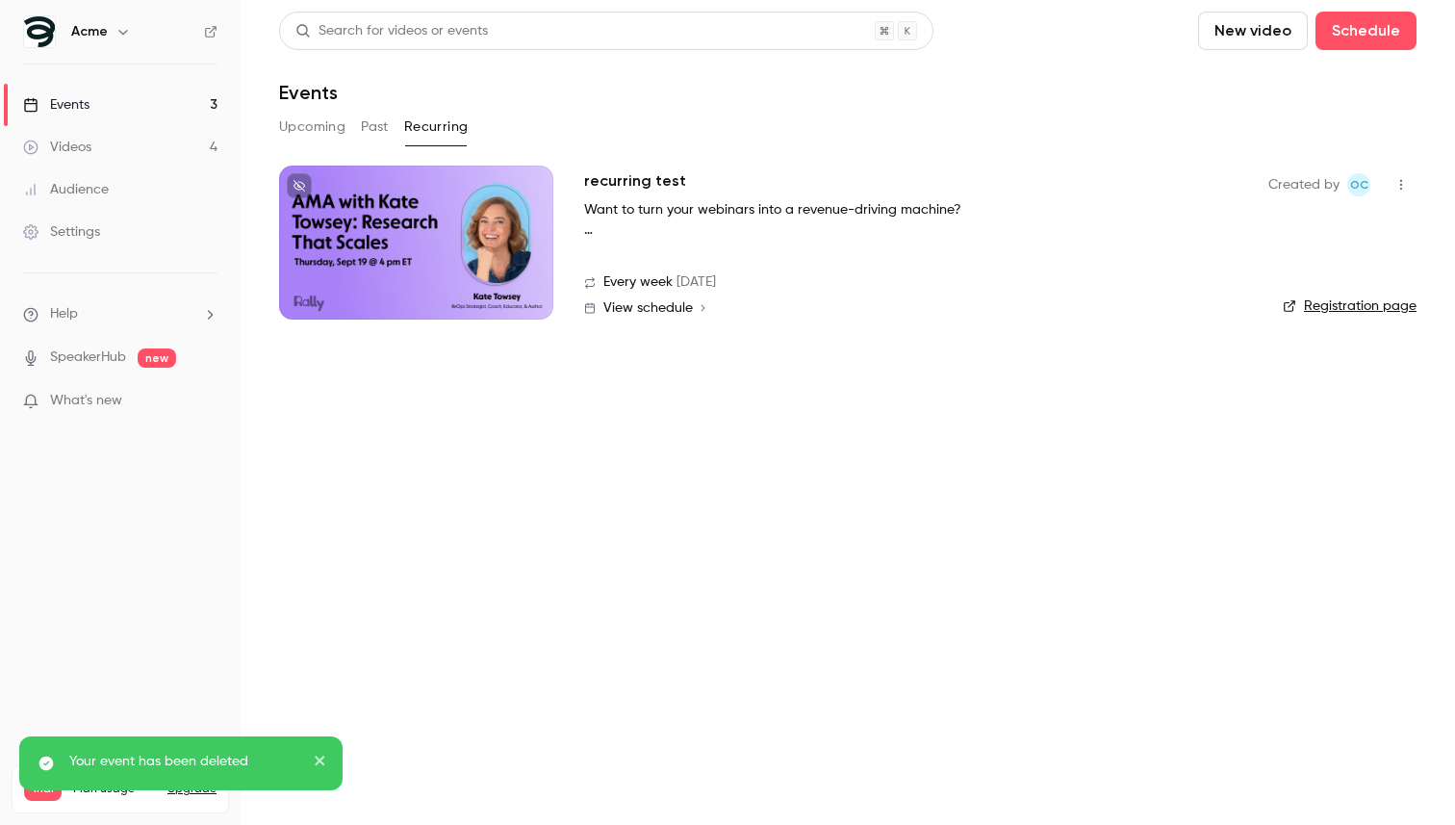
click at [1400, 190] on icon "button" at bounding box center [1400, 184] width 15 height 13
click at [1314, 289] on div "Delete" at bounding box center [1327, 283] width 146 height 19
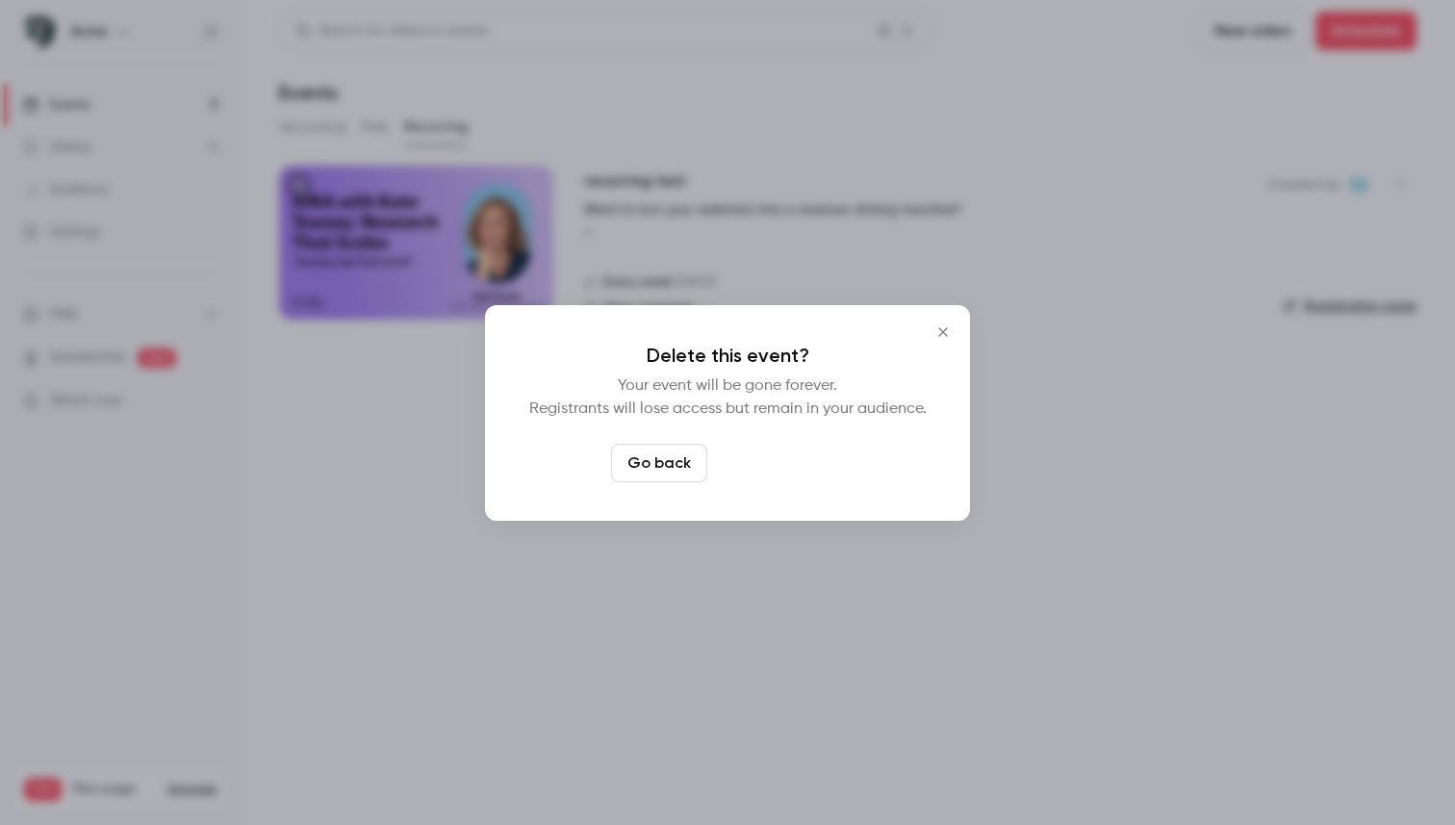
click at [805, 459] on button "Delete event" at bounding box center [779, 463] width 129 height 38
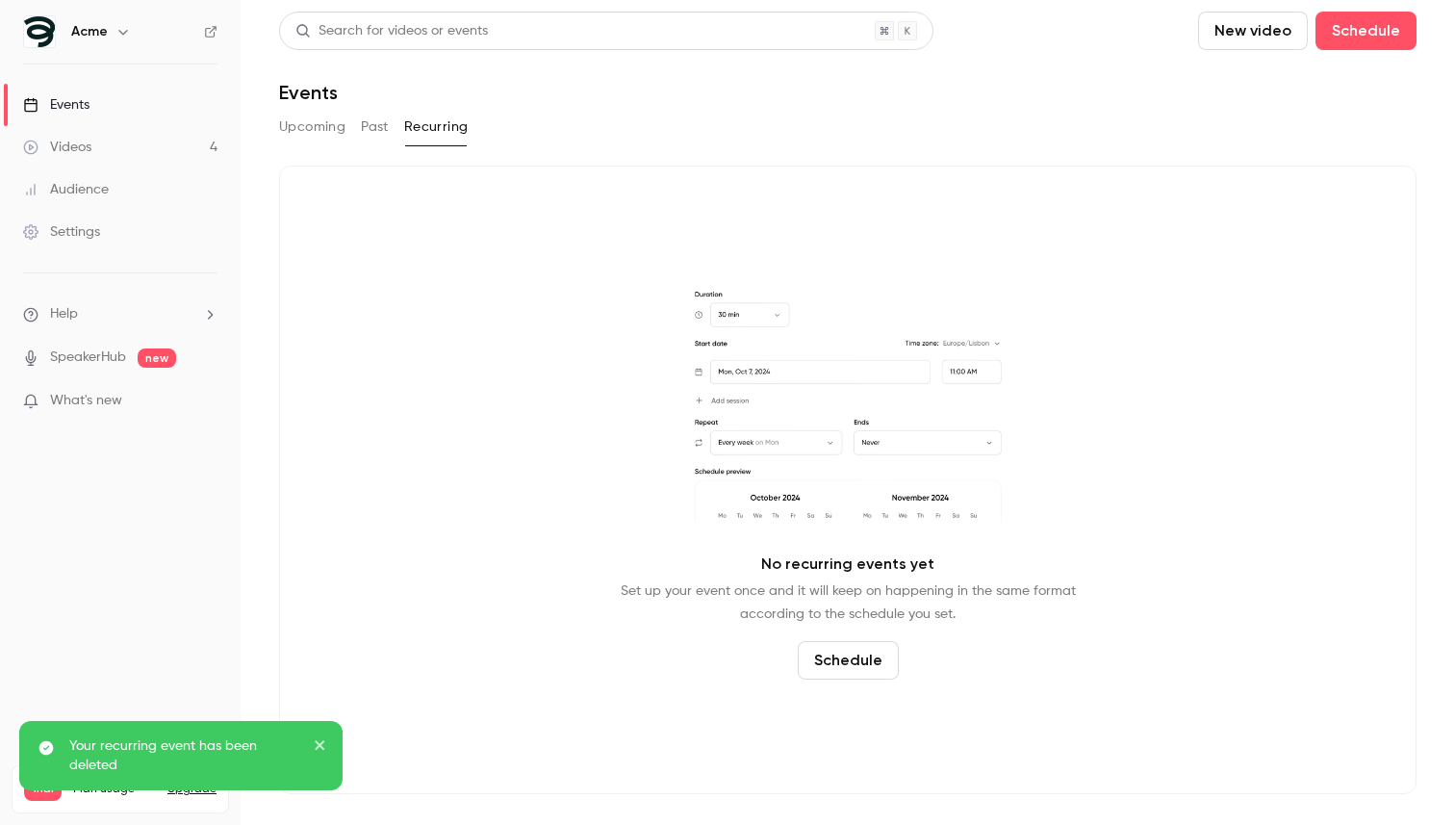
click at [317, 127] on button "Upcoming" at bounding box center [312, 127] width 66 height 31
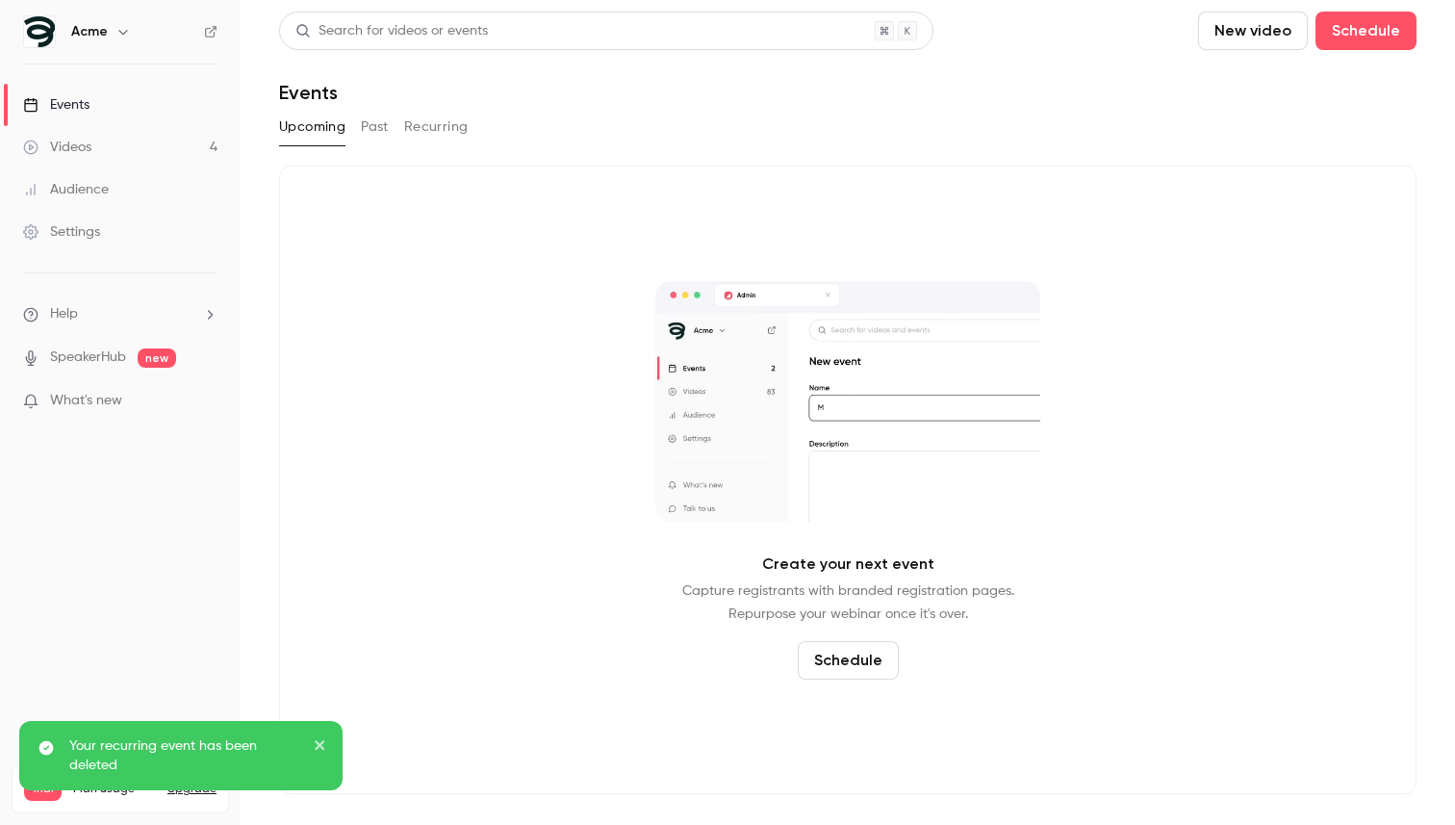
click at [838, 663] on button "Schedule" at bounding box center [848, 660] width 101 height 38
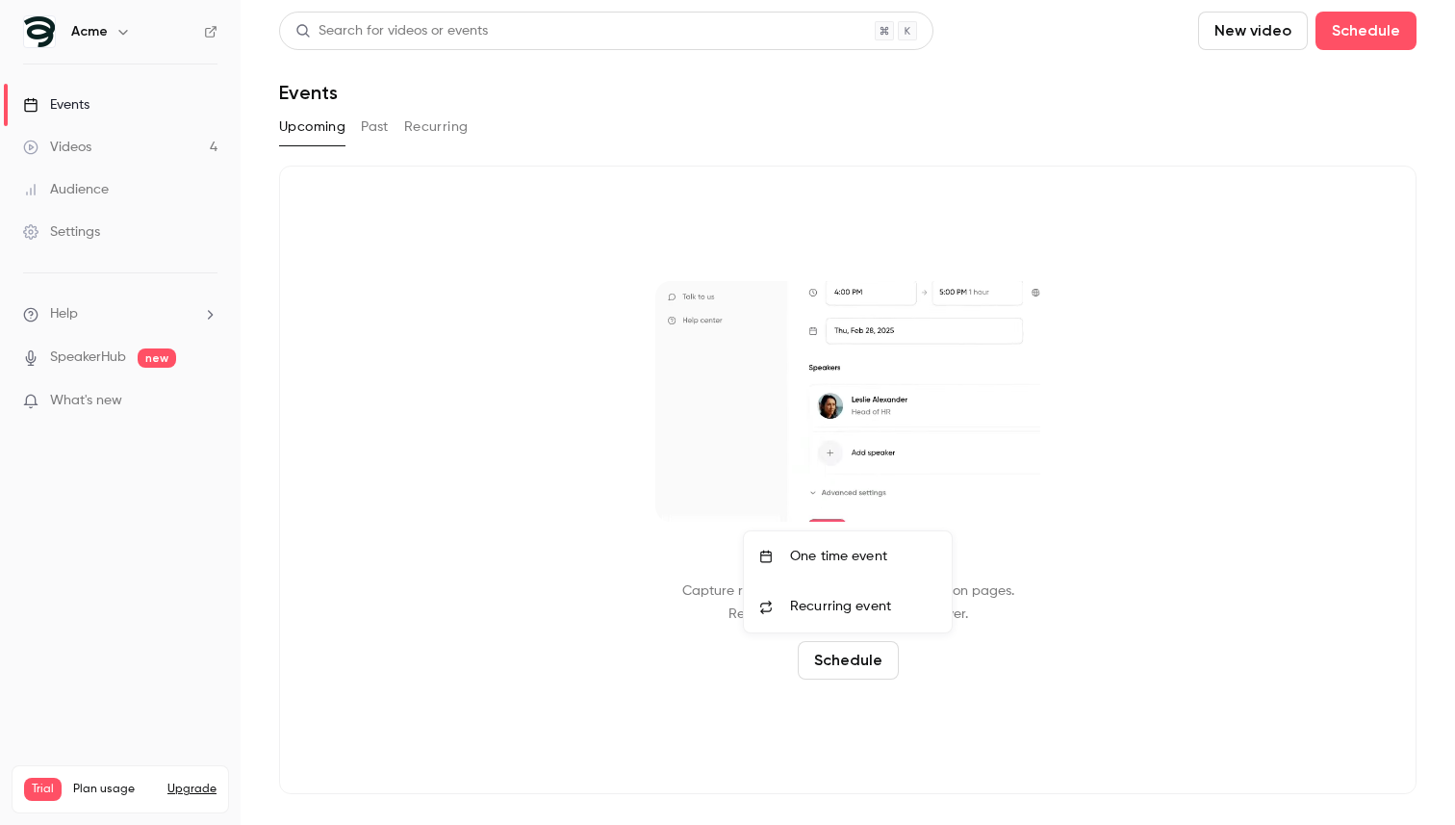
click at [852, 554] on div "One time event" at bounding box center [863, 556] width 146 height 19
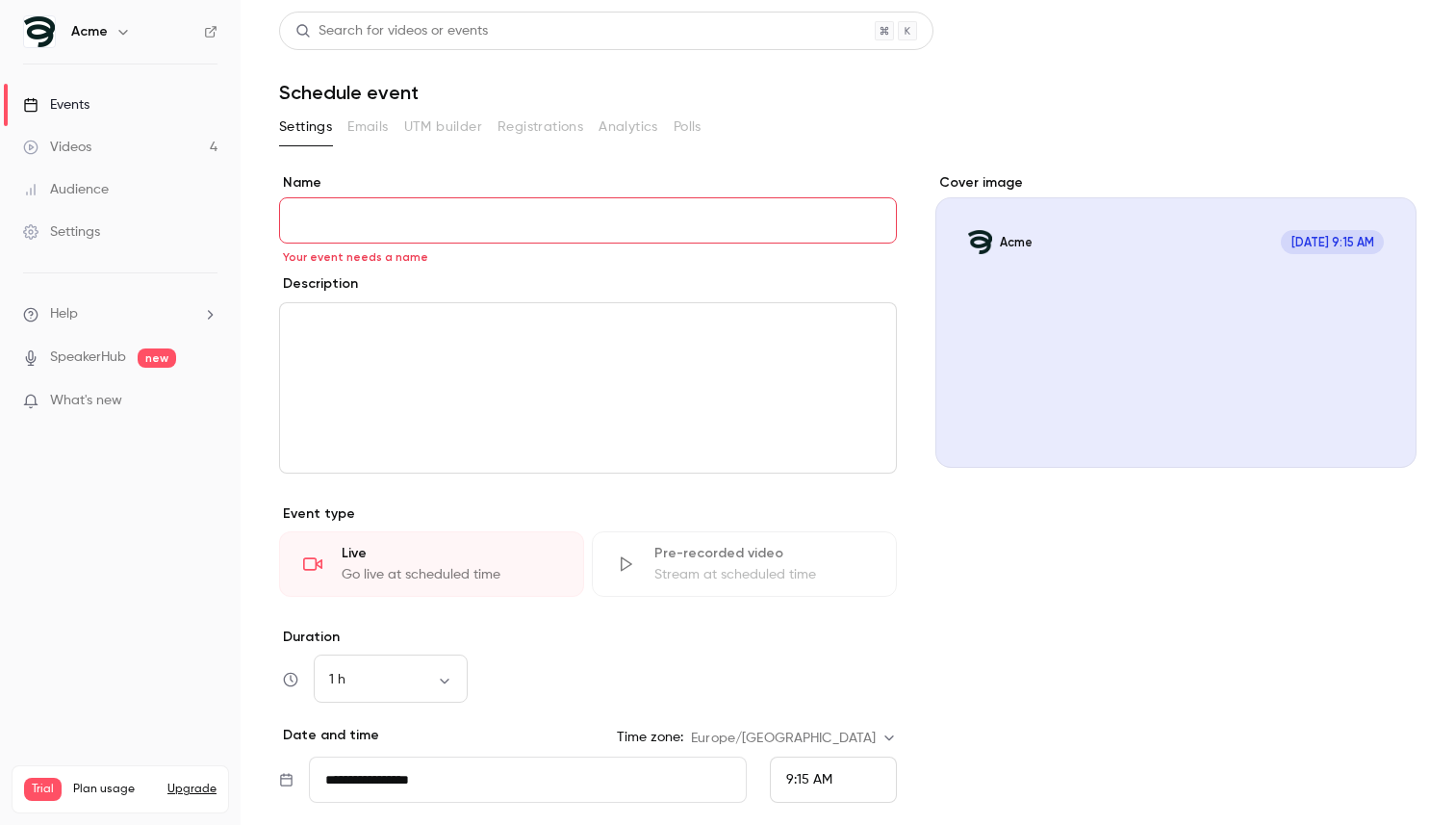
click at [1165, 345] on div "Cover image" at bounding box center [1175, 320] width 481 height 294
click at [0, 0] on input "Acme [DATE] 9:15 AM" at bounding box center [0, 0] width 0 height 0
click at [340, 226] on input "Name" at bounding box center [588, 220] width 618 height 46
click at [415, 339] on div "editor" at bounding box center [588, 387] width 616 height 169
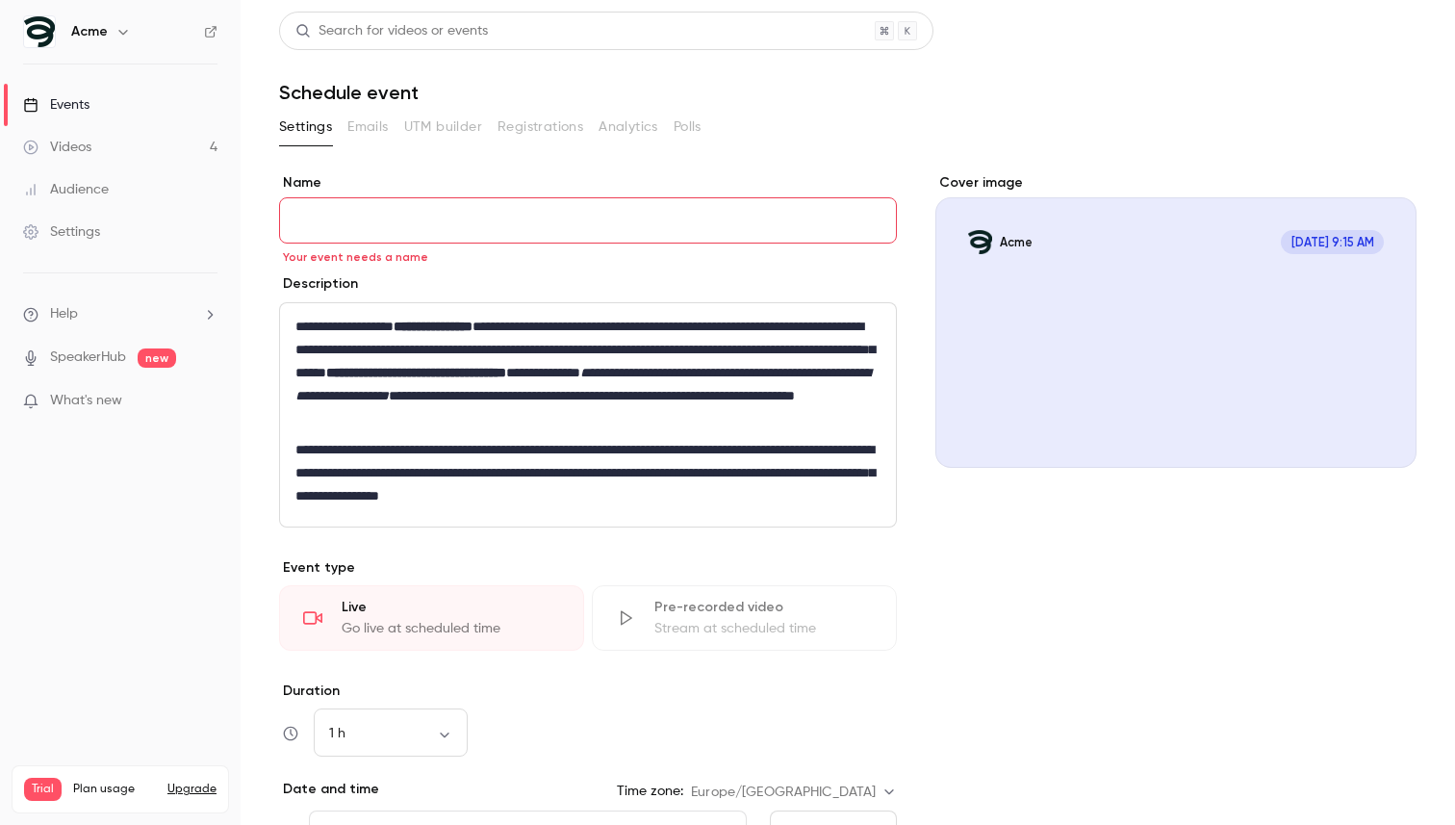
click at [423, 235] on input "Name" at bounding box center [588, 220] width 618 height 46
paste input "**********"
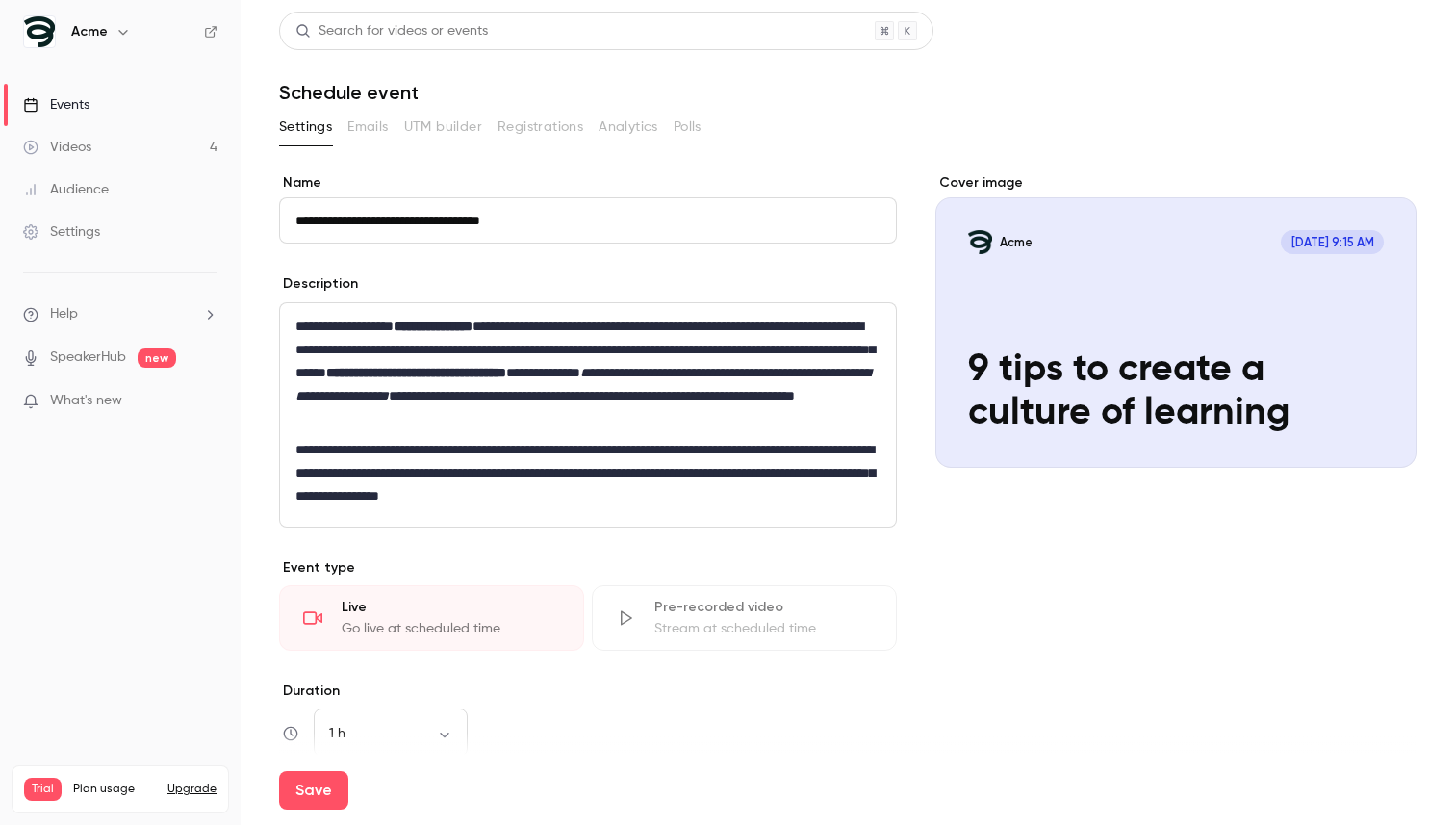
type input "**********"
click at [1057, 564] on div "Cover image Acme [DATE] 9:15 AM 9 tips to create a culture of learning" at bounding box center [1175, 610] width 481 height 874
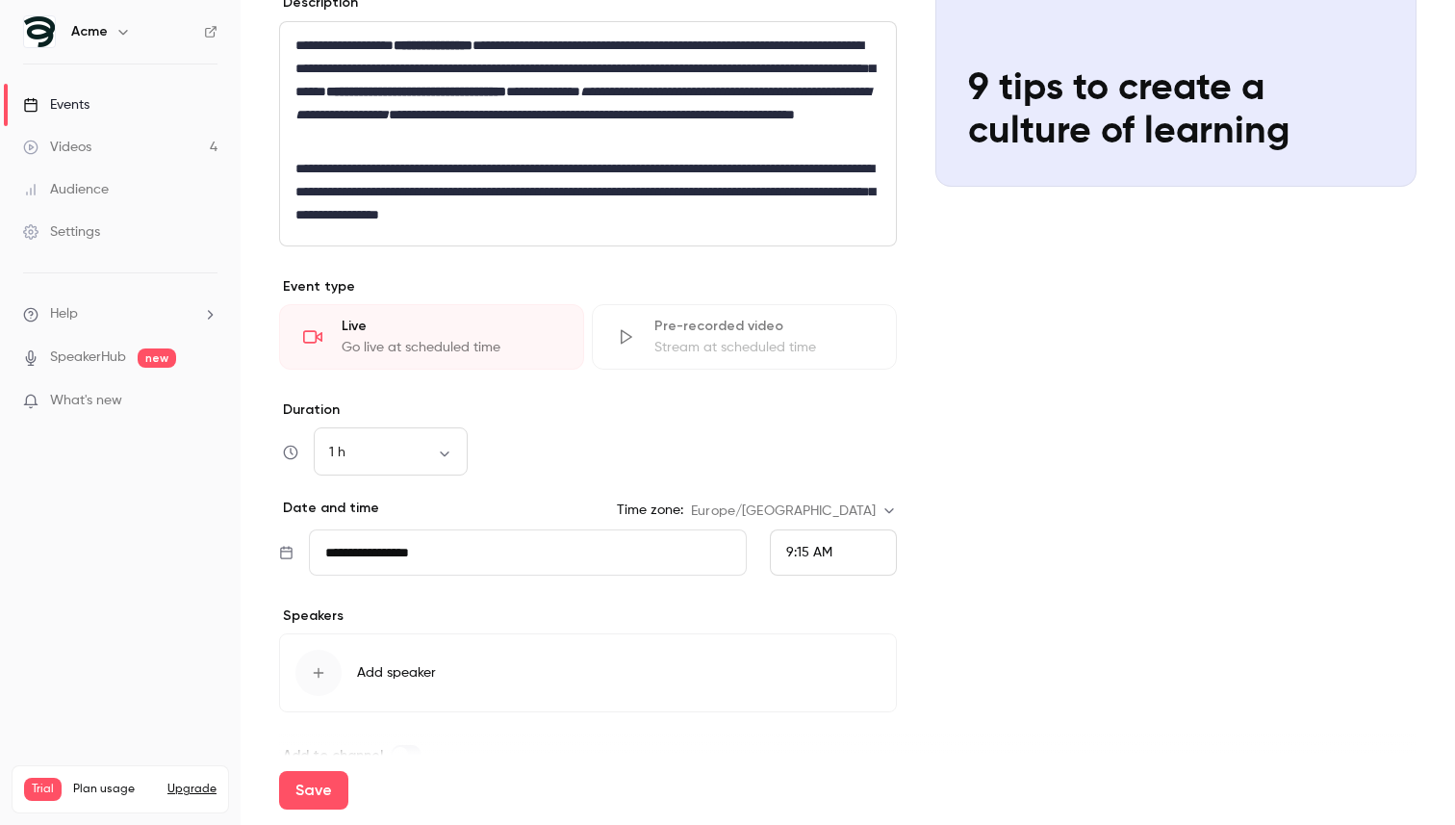
scroll to position [322, 0]
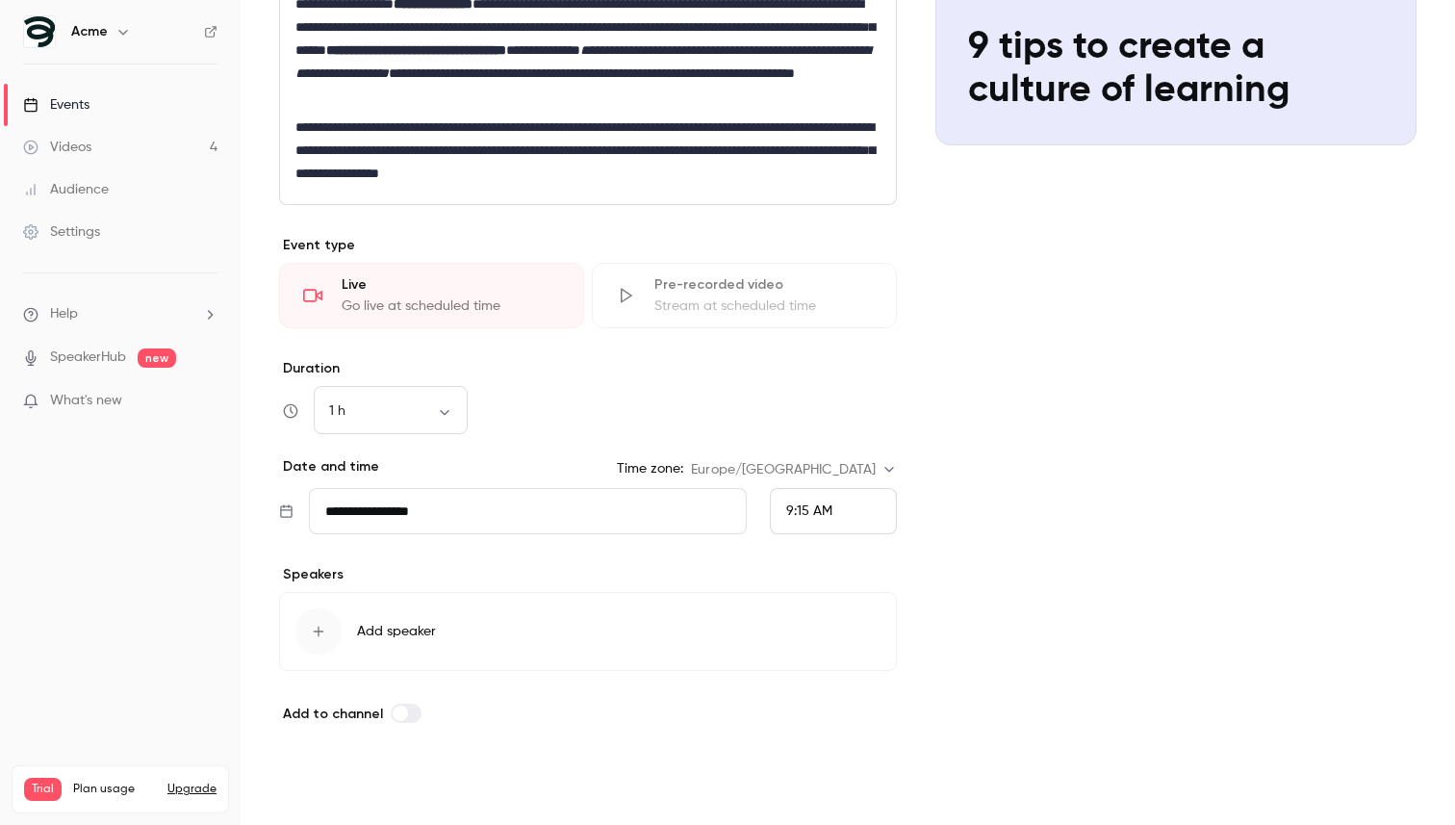
click at [315, 783] on button "Save" at bounding box center [313, 790] width 69 height 38
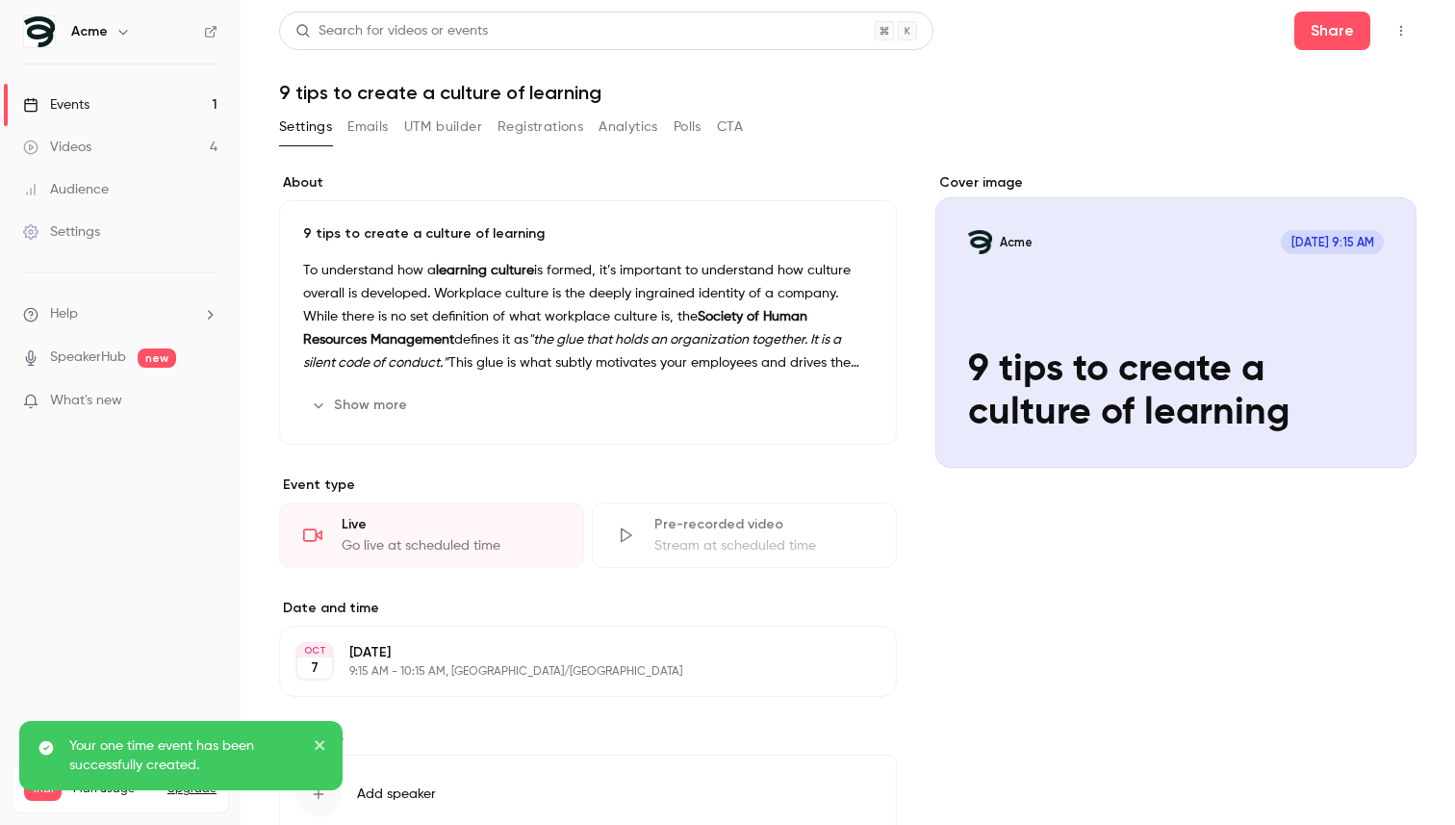
click at [105, 112] on link "Events 1" at bounding box center [120, 105] width 241 height 42
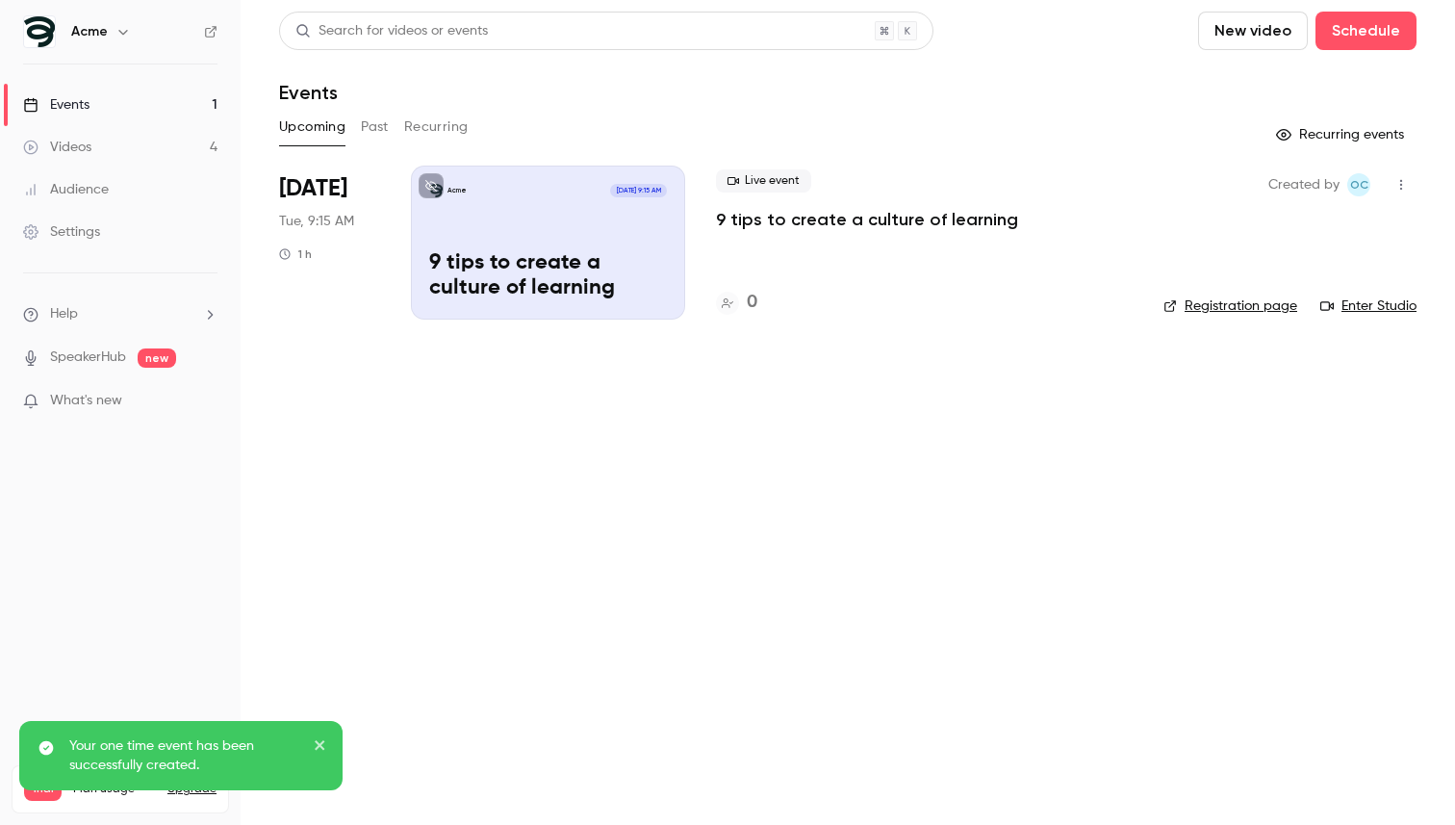
click at [325, 742] on icon "close" at bounding box center [320, 744] width 13 height 15
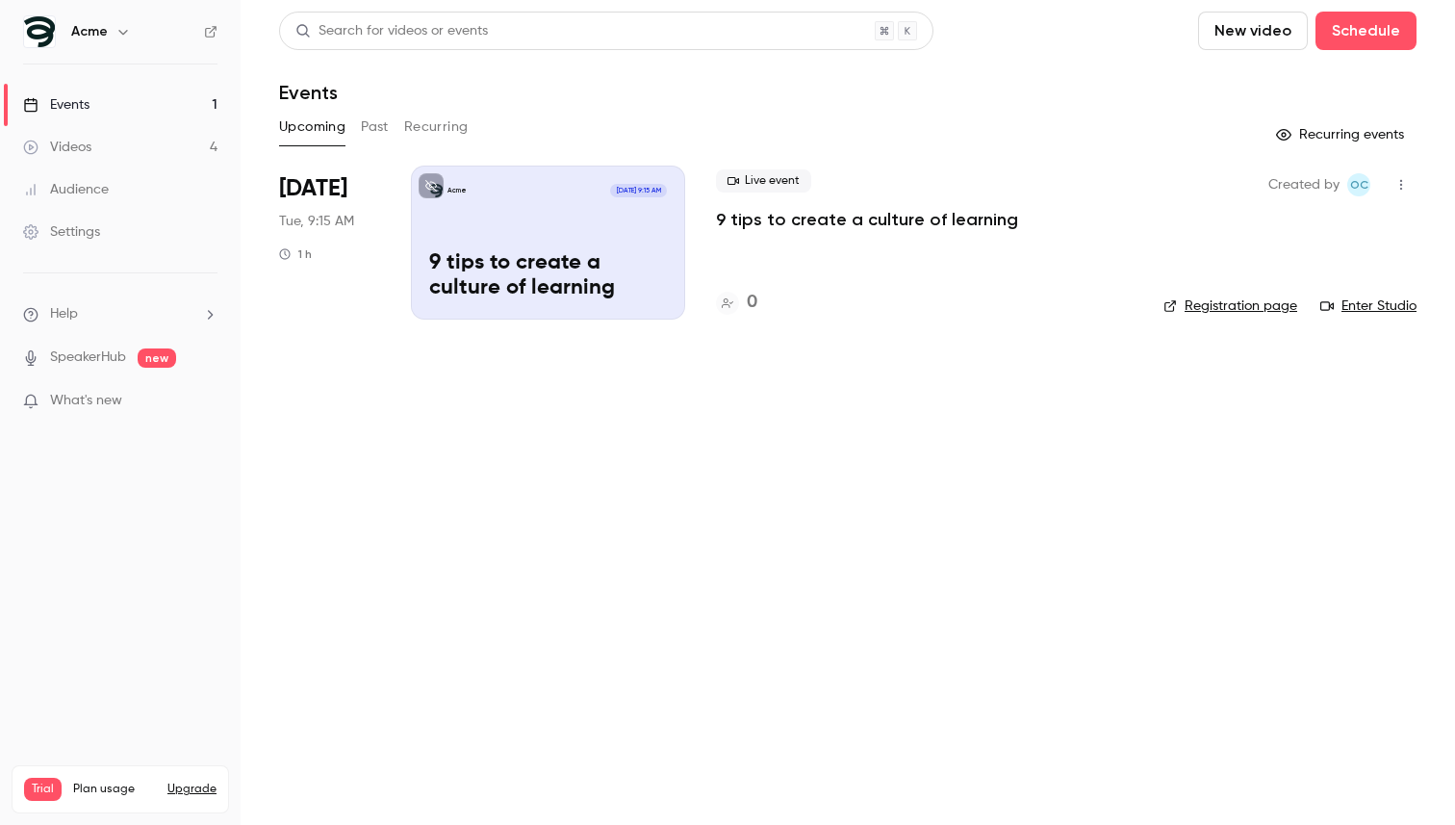
click at [1403, 182] on icon "button" at bounding box center [1400, 184] width 15 height 13
click at [1286, 370] on li "Cancel event" at bounding box center [1312, 384] width 208 height 50
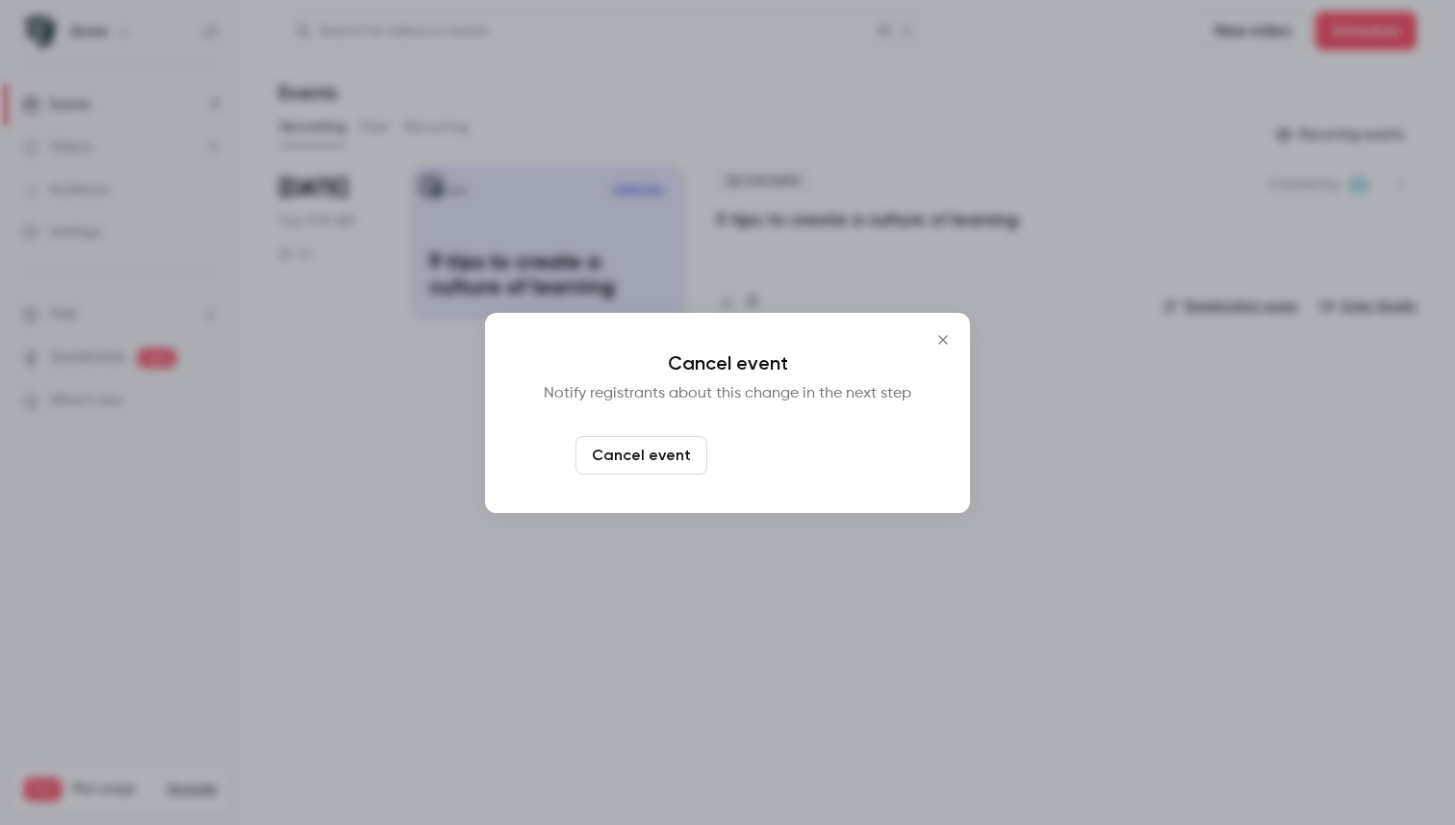
click at [841, 459] on button "Cancel and notify" at bounding box center [798, 455] width 166 height 38
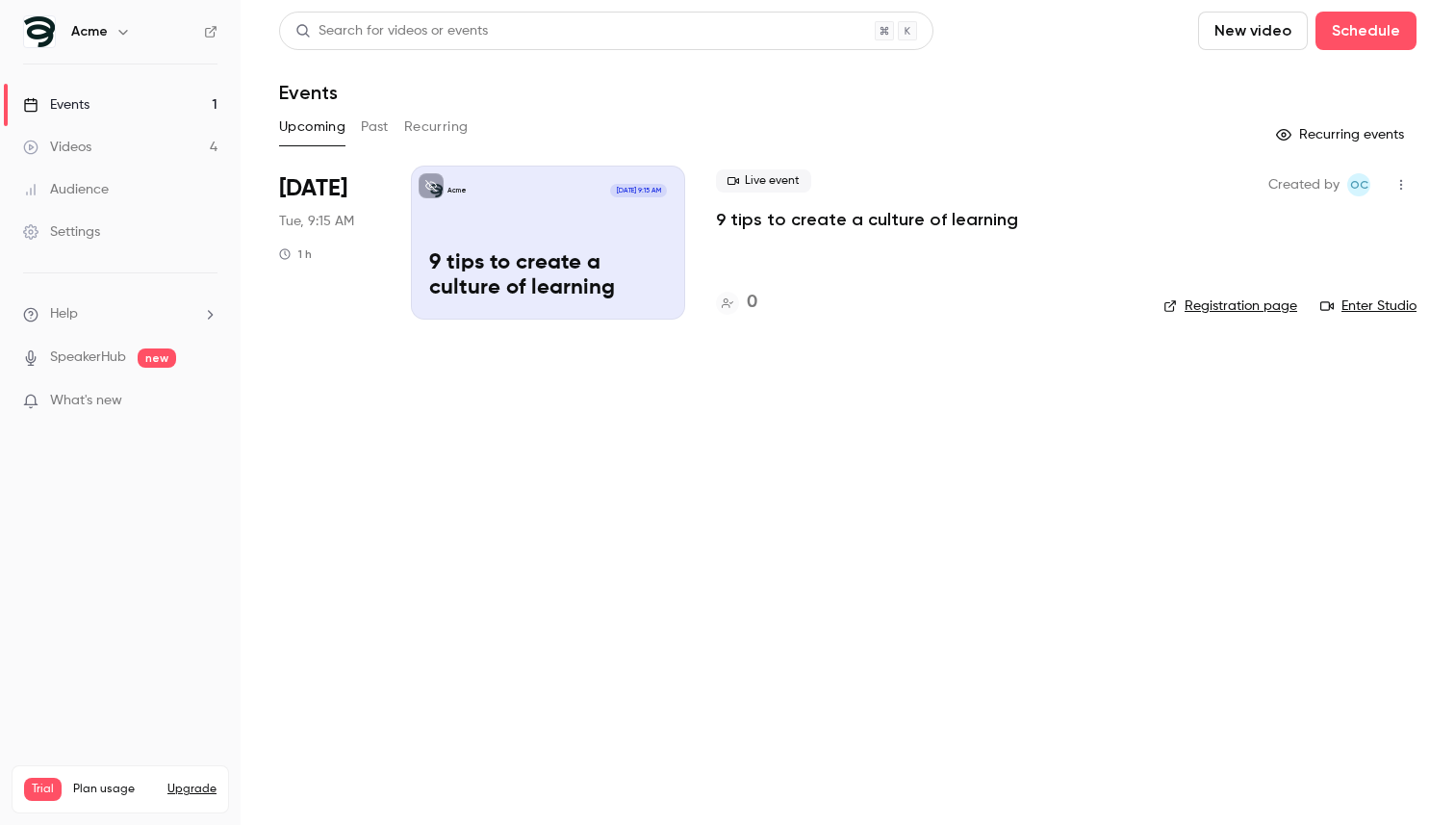
click at [1070, 422] on main "Search for videos or events New video Schedule Events Upcoming Past Recurring R…" at bounding box center [848, 412] width 1214 height 825
click at [1403, 190] on icon "button" at bounding box center [1400, 184] width 15 height 13
click at [1293, 383] on div "Cancel event" at bounding box center [1327, 383] width 146 height 19
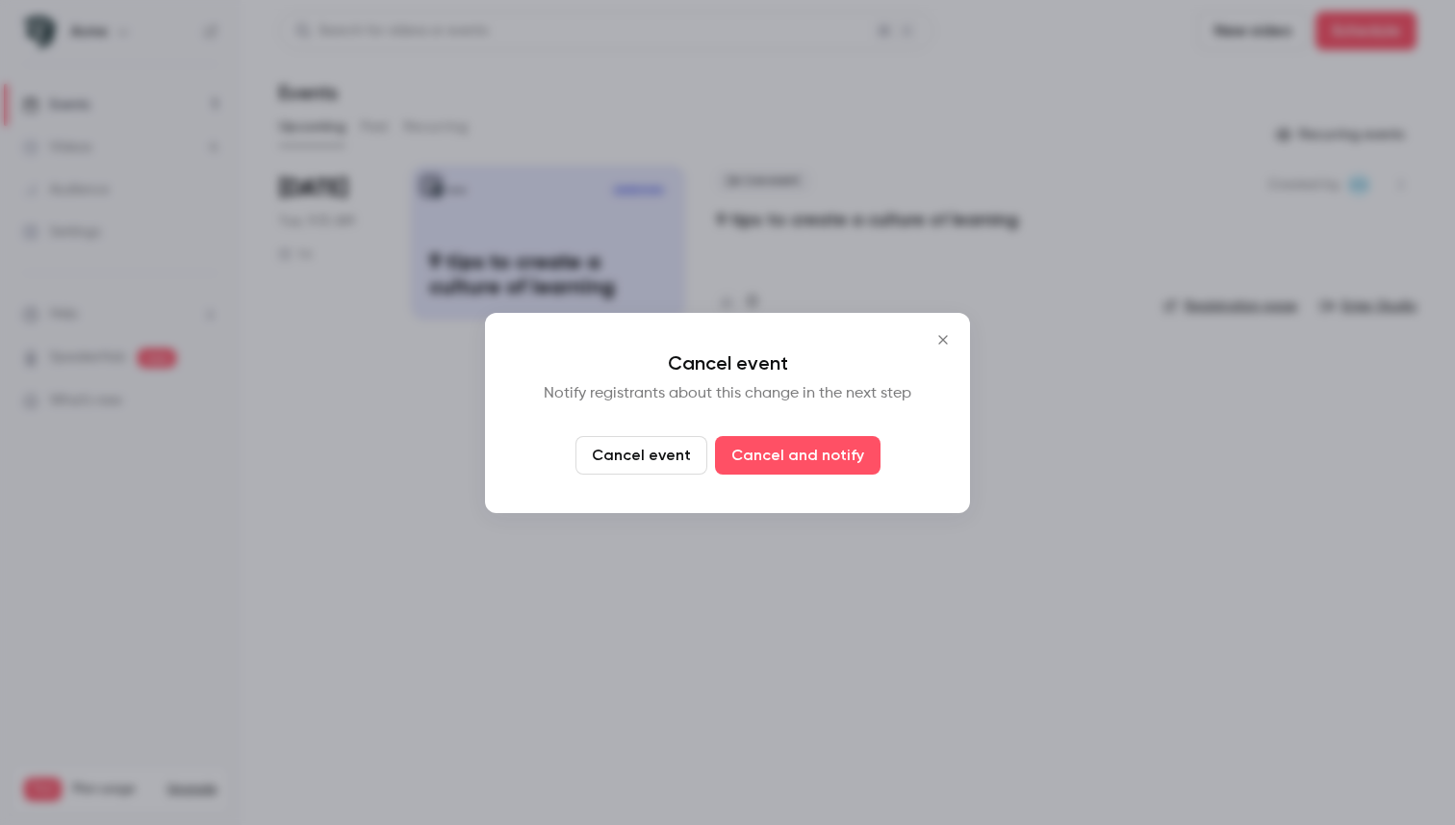
click at [682, 460] on button "Cancel event" at bounding box center [641, 455] width 132 height 38
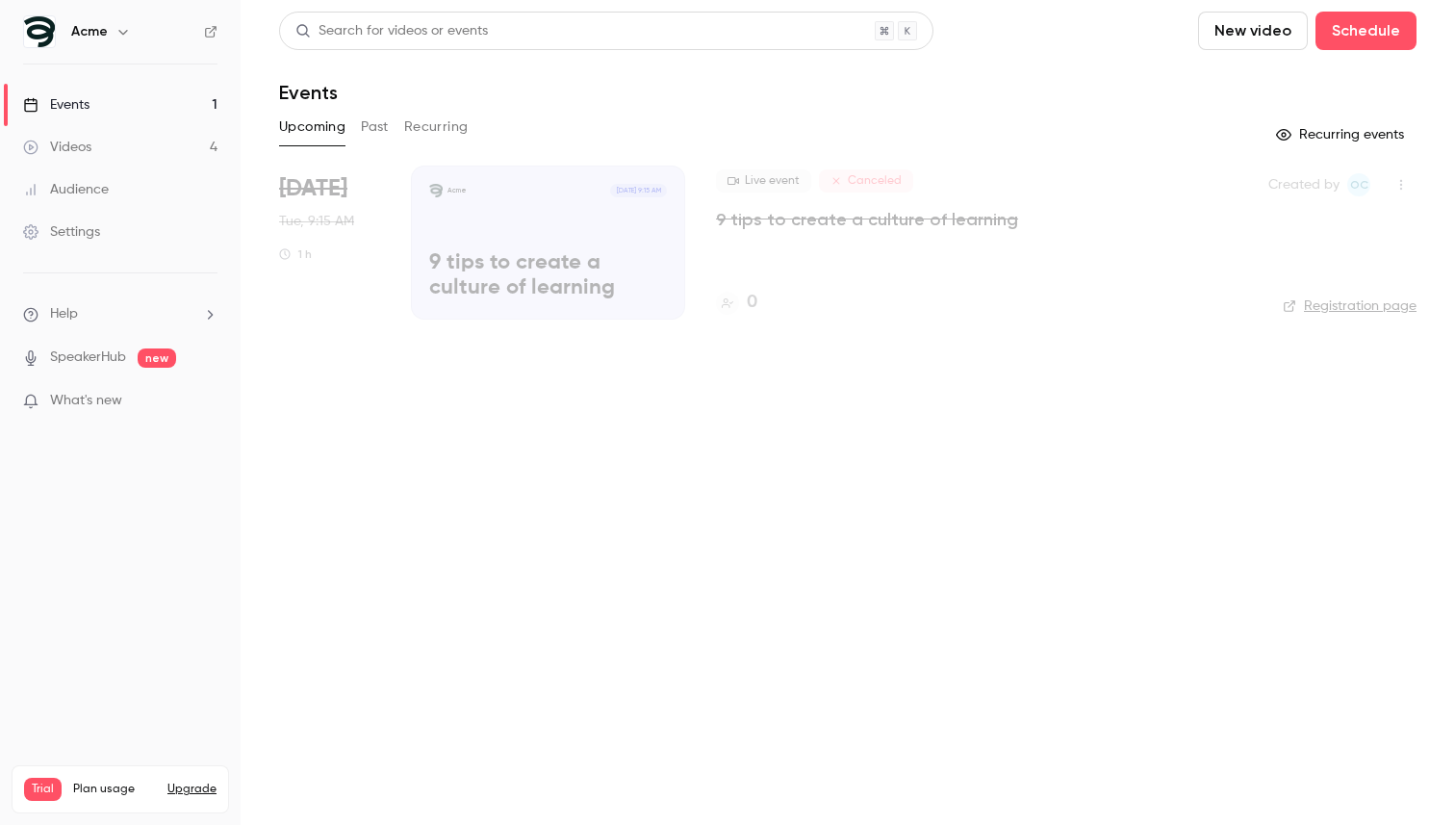
click at [1394, 194] on button "button" at bounding box center [1401, 184] width 31 height 31
click at [1303, 280] on div "Delete" at bounding box center [1327, 283] width 146 height 19
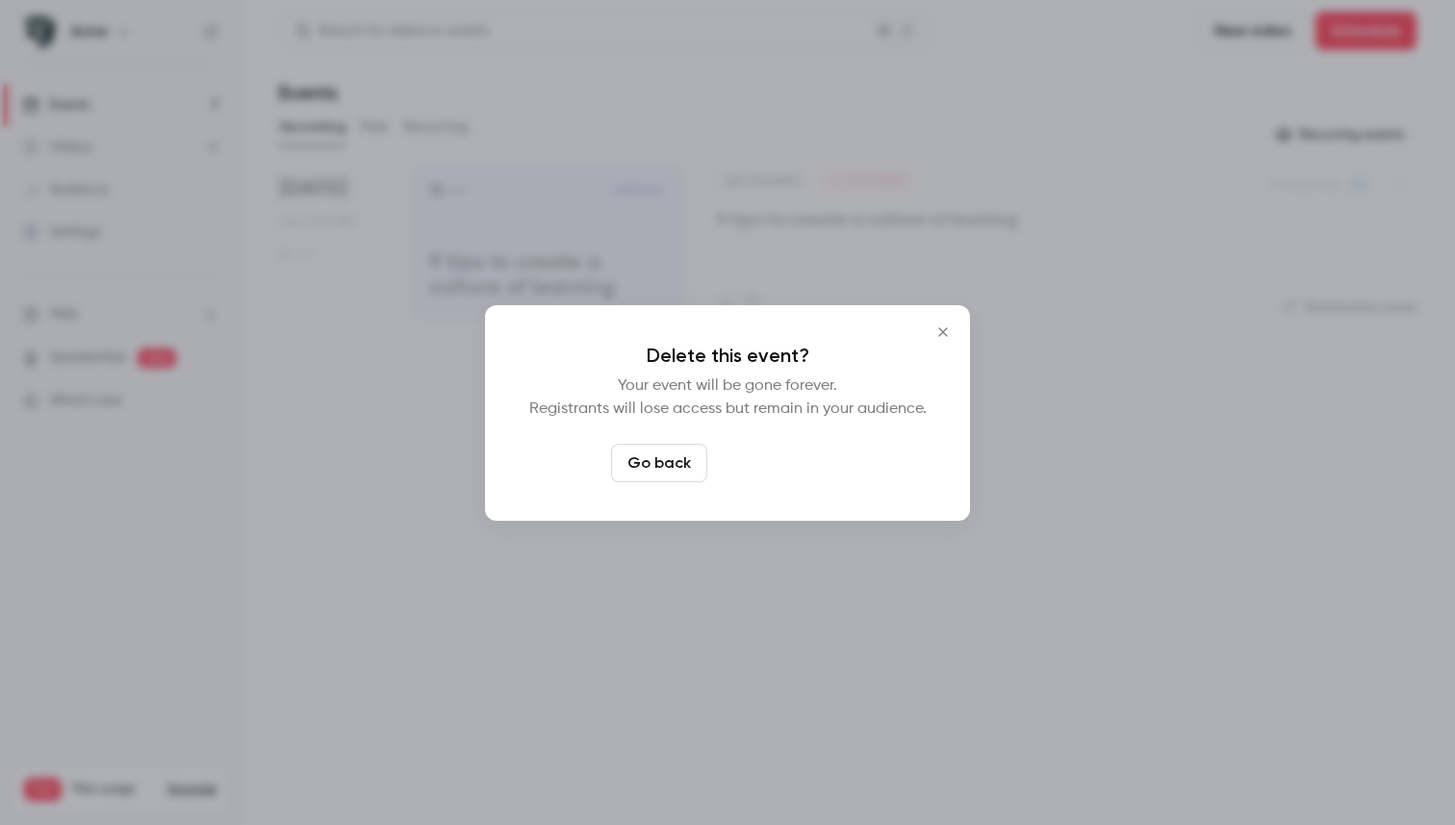
click at [802, 460] on button "Delete event" at bounding box center [779, 463] width 129 height 38
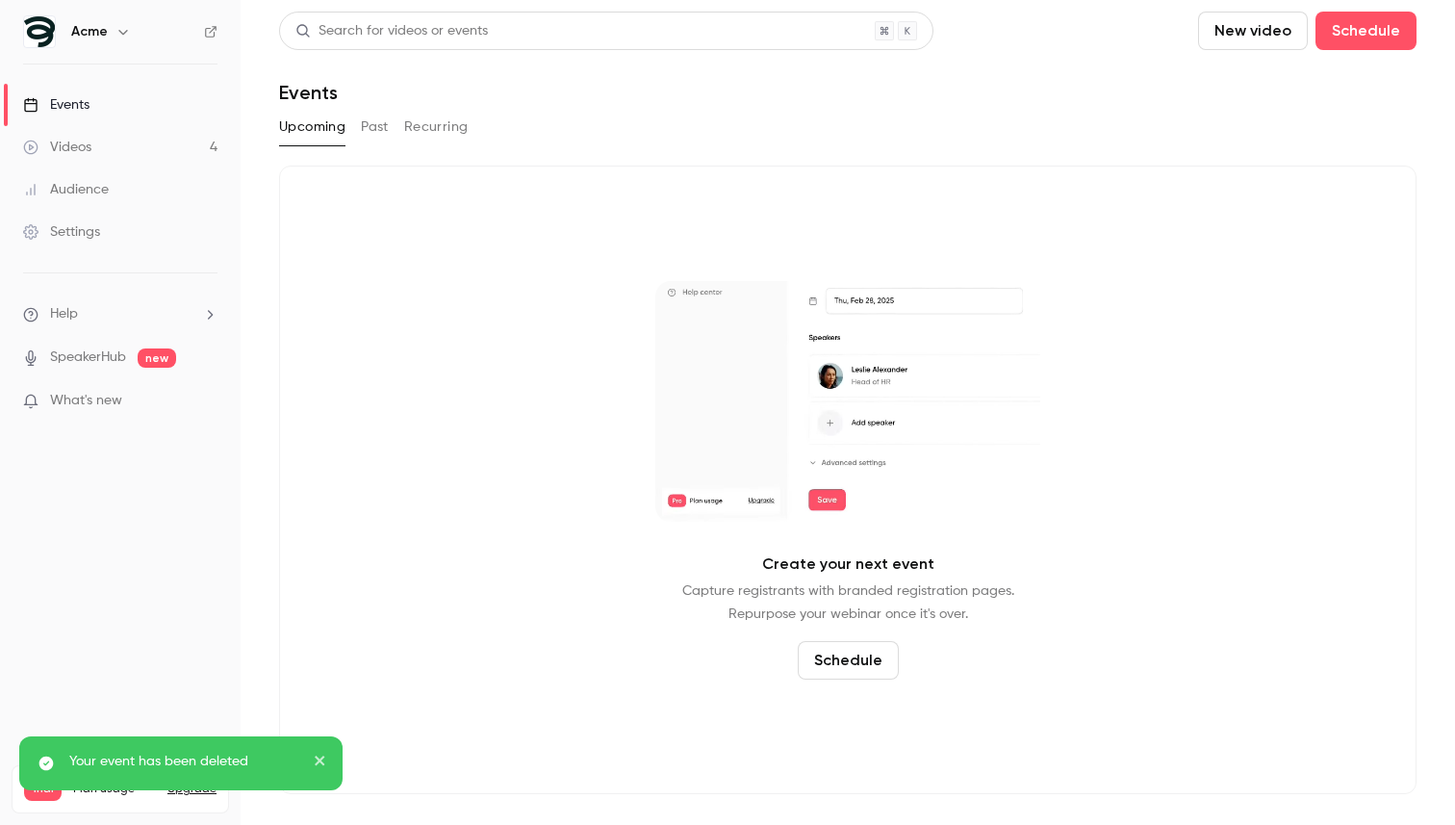
click at [828, 652] on button "Schedule" at bounding box center [848, 660] width 101 height 38
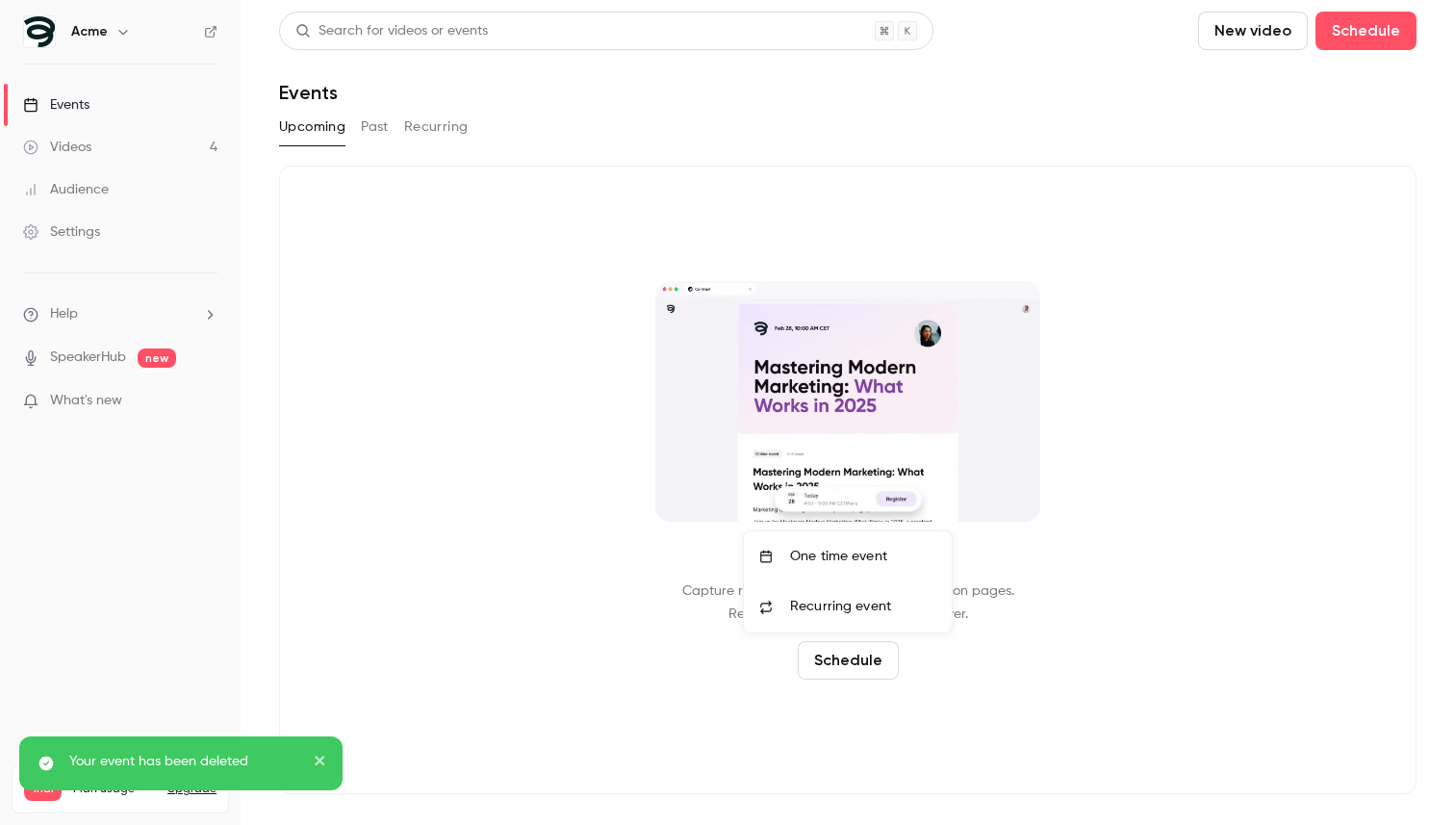
click at [825, 559] on div "One time event" at bounding box center [863, 556] width 146 height 19
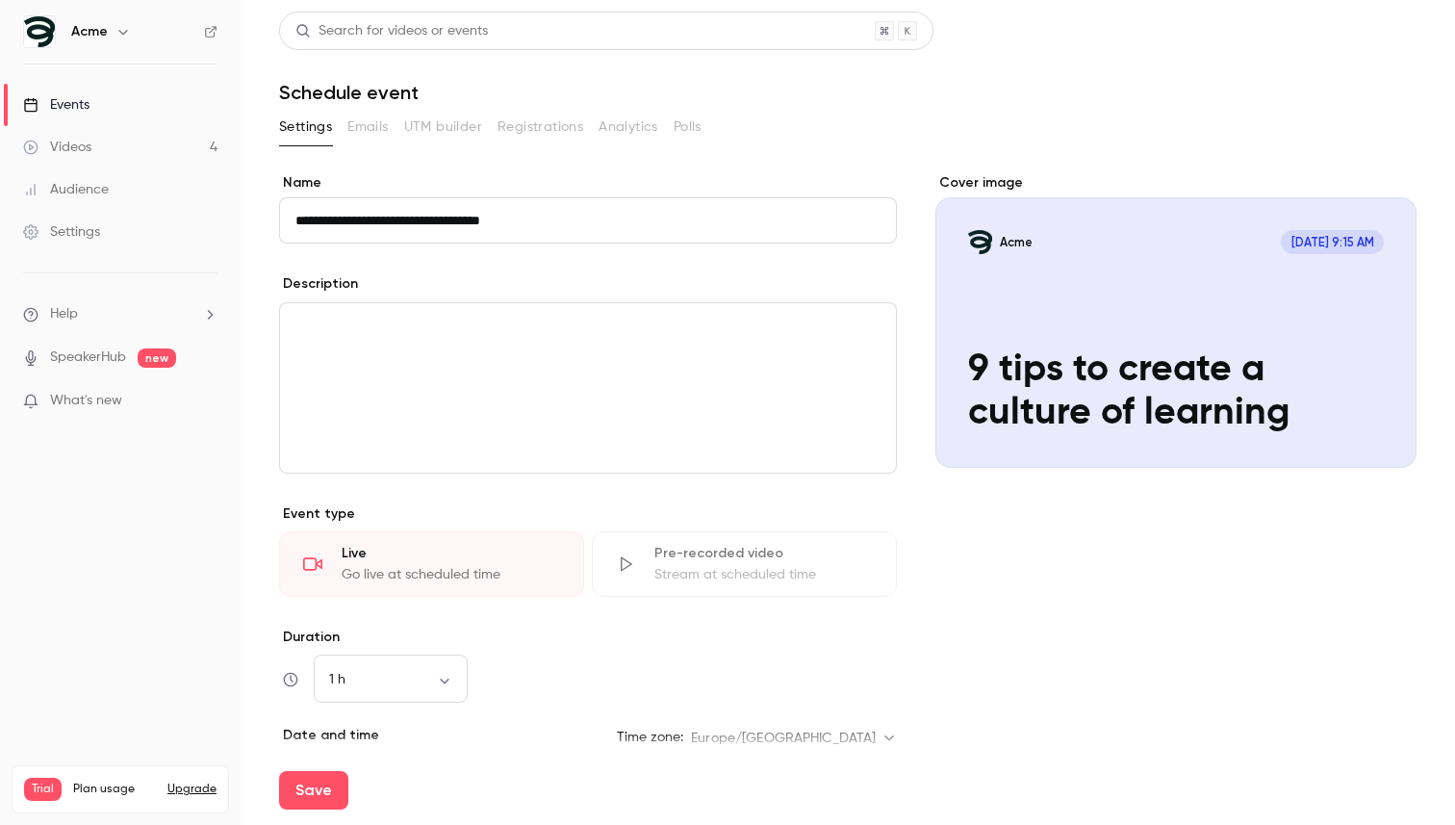
type input "**********"
click at [592, 388] on div "editor" at bounding box center [588, 387] width 616 height 169
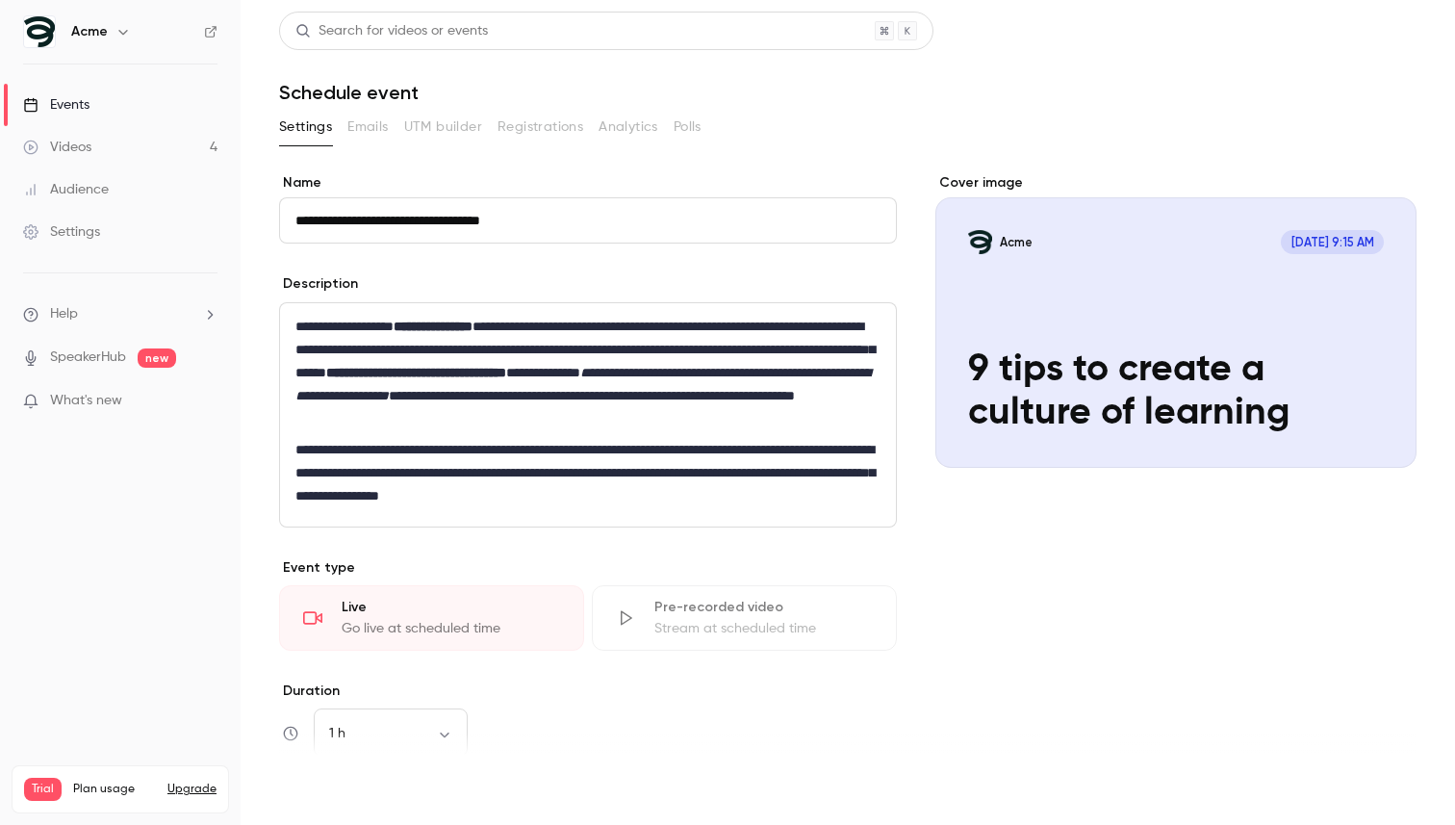
click at [320, 787] on button "Save" at bounding box center [313, 790] width 69 height 38
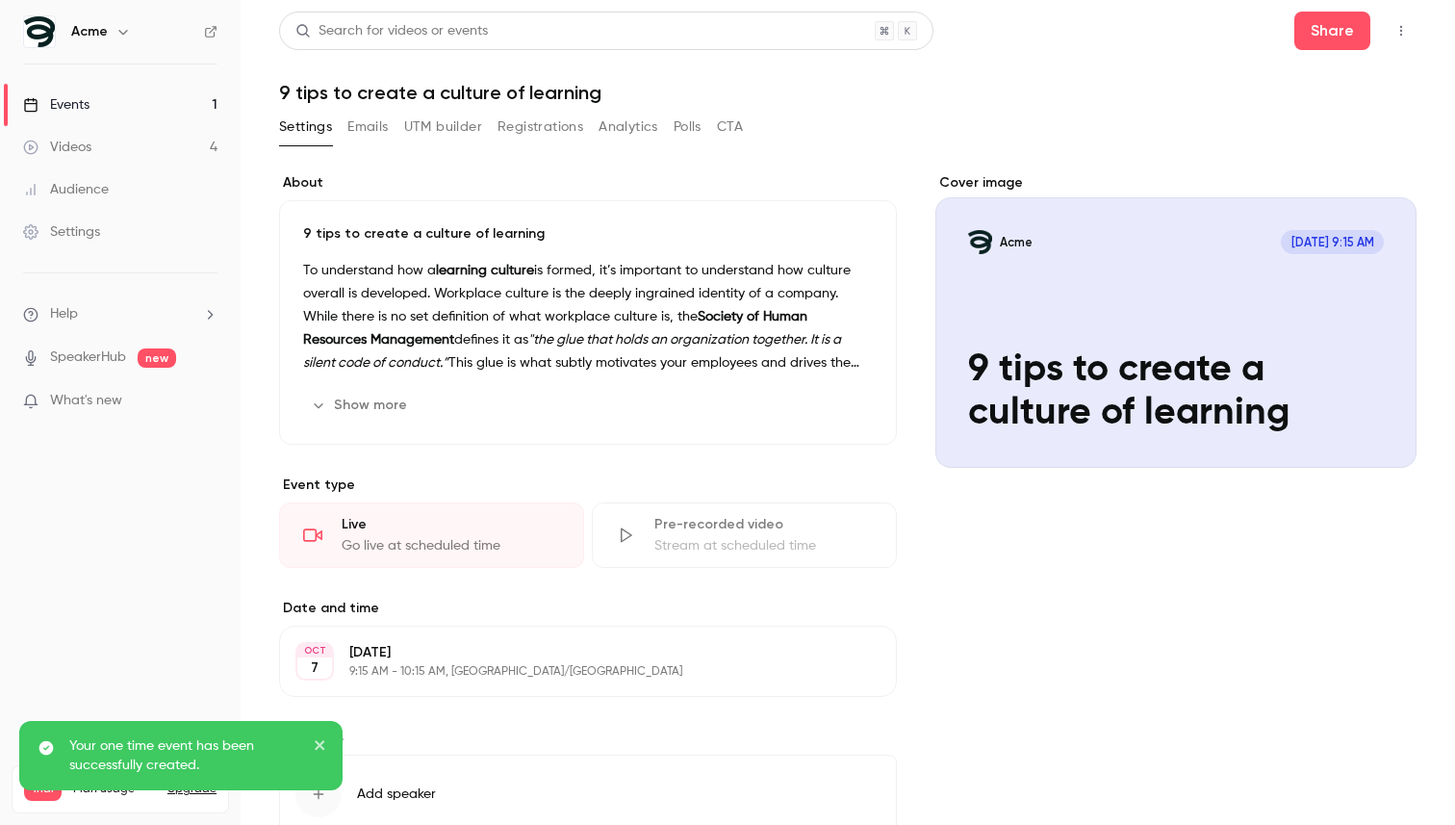
click at [138, 98] on link "Events 1" at bounding box center [120, 105] width 241 height 42
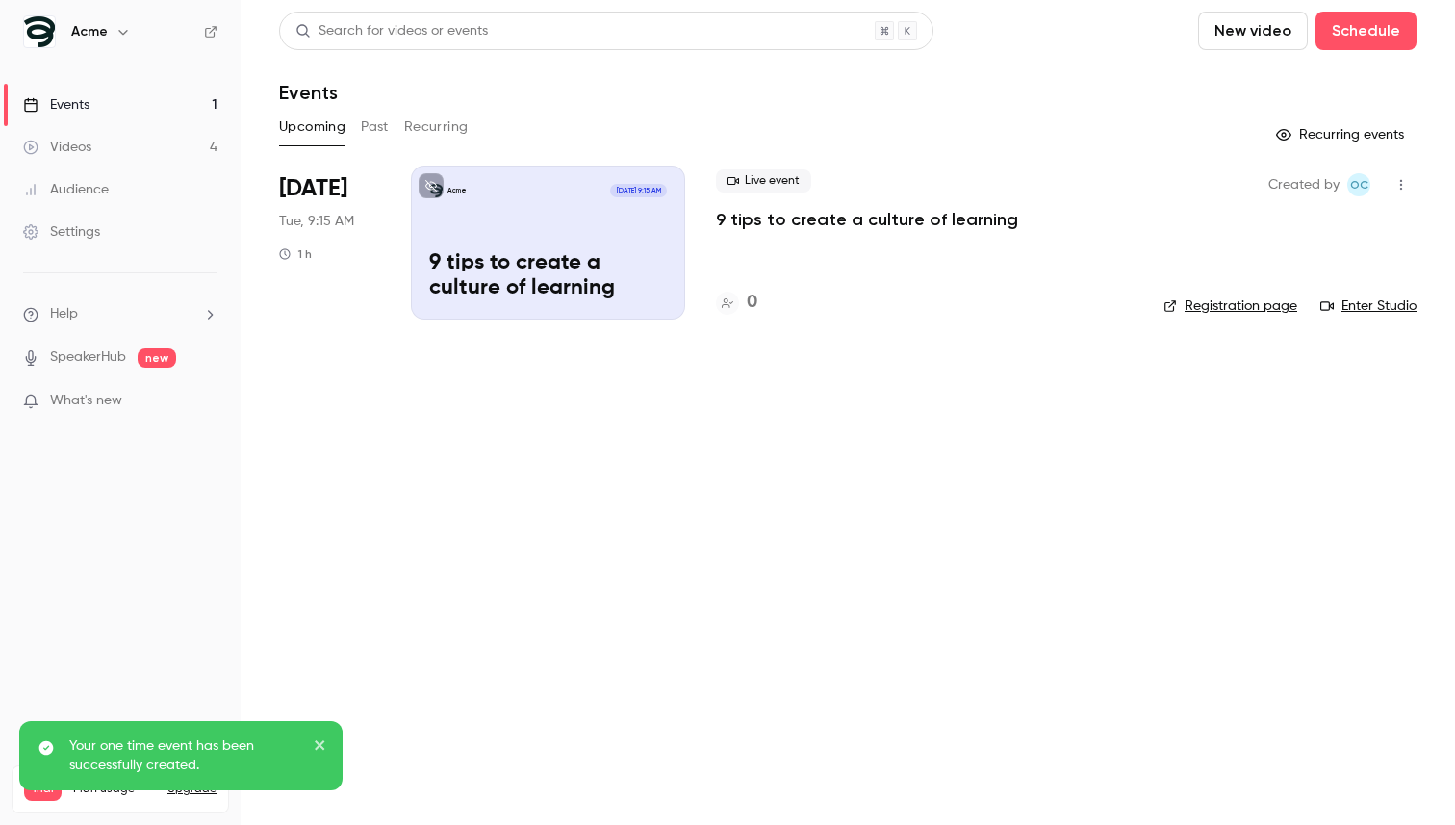
click at [318, 742] on icon "close" at bounding box center [320, 744] width 13 height 15
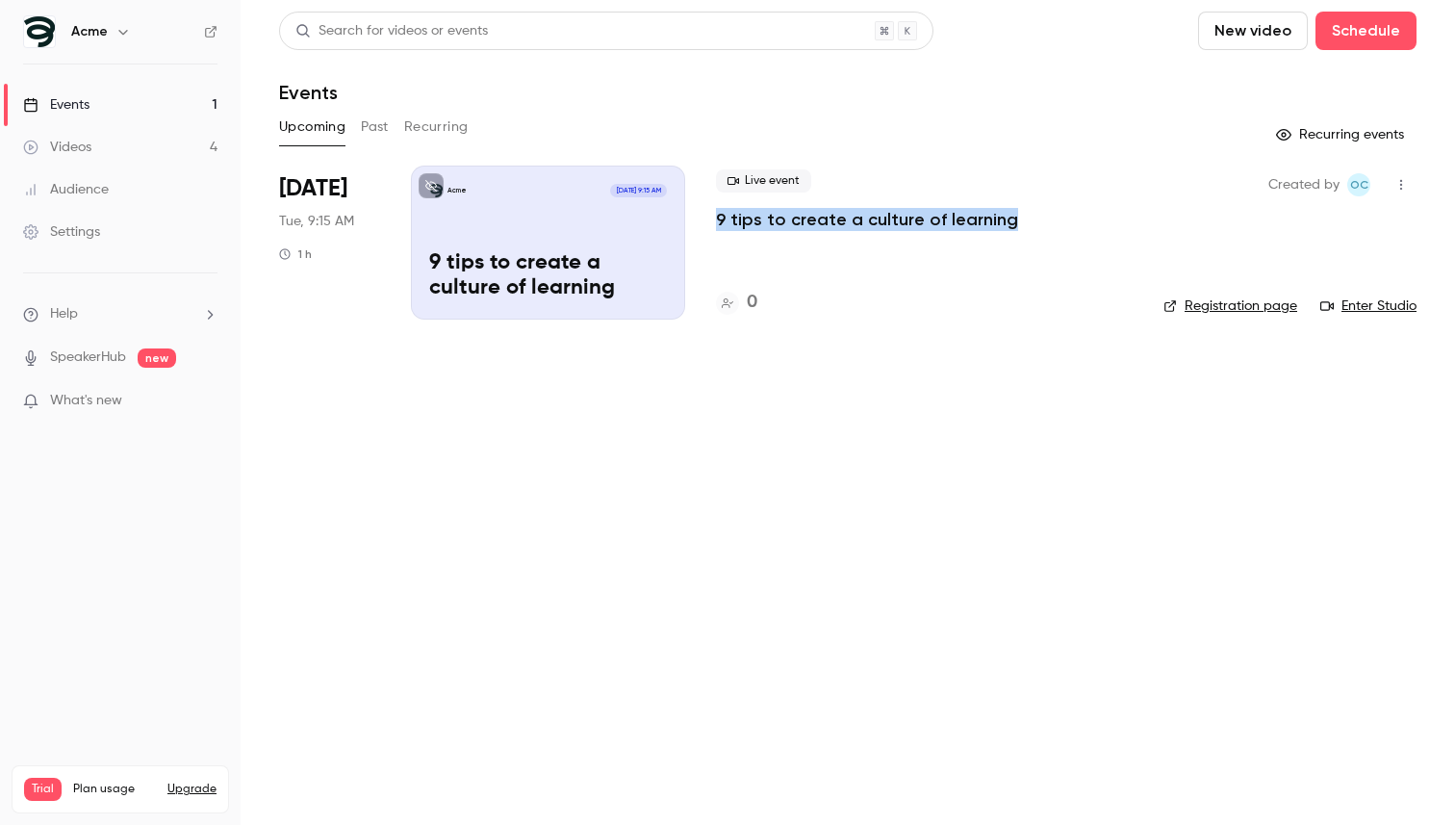
drag, startPoint x: 1008, startPoint y: 218, endPoint x: 716, endPoint y: 217, distance: 291.6
click at [716, 217] on div "Live event 9 tips to create a culture of learning" at bounding box center [924, 200] width 417 height 62
copy p "9 tips to create a culture of learning"
click at [598, 641] on main "Search for videos or events New video Schedule Events Upcoming Past Recurring R…" at bounding box center [848, 412] width 1214 height 825
click at [1399, 186] on icon "button" at bounding box center [1400, 184] width 15 height 13
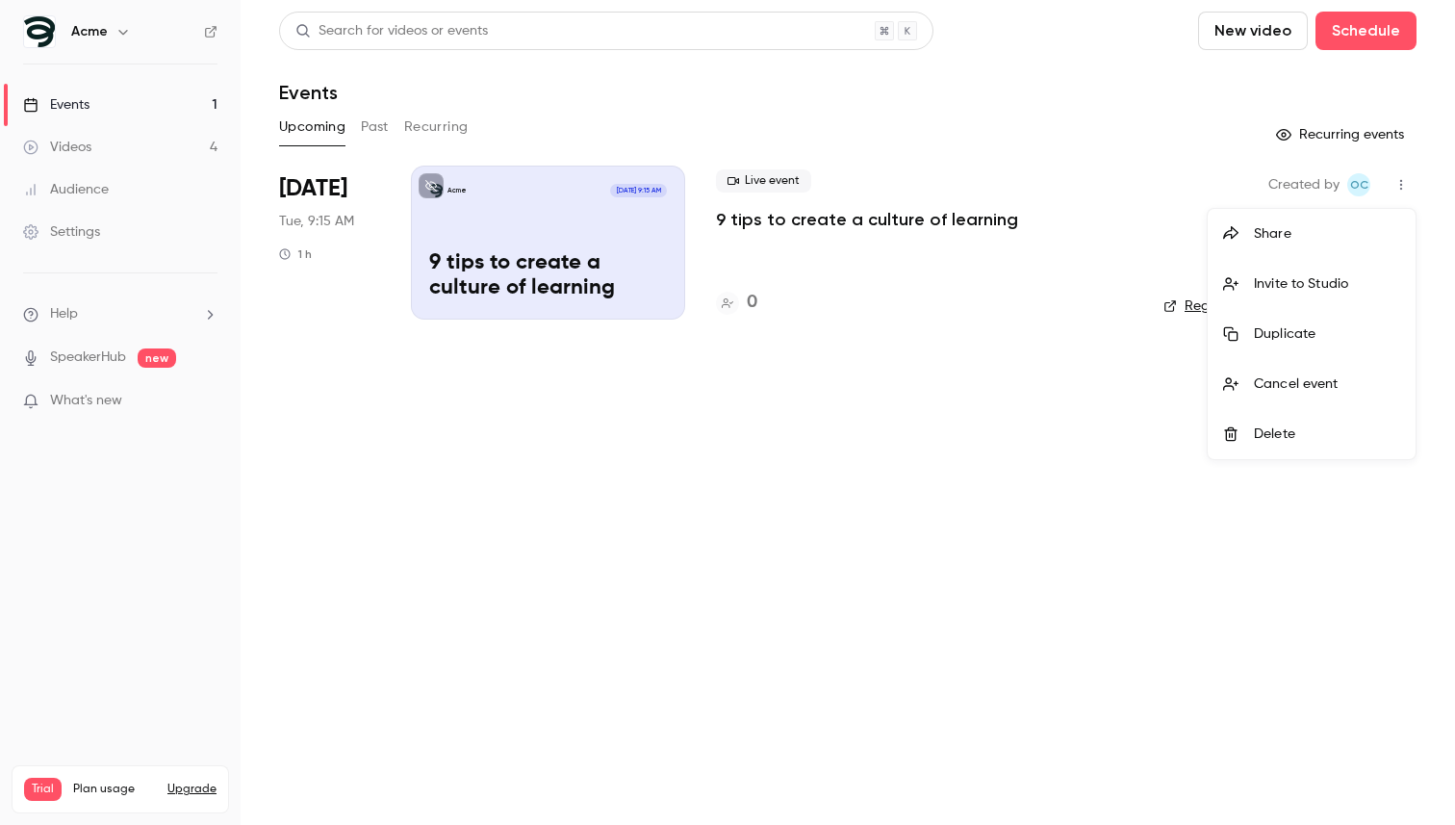
click at [1287, 392] on div "Cancel event" at bounding box center [1327, 383] width 146 height 19
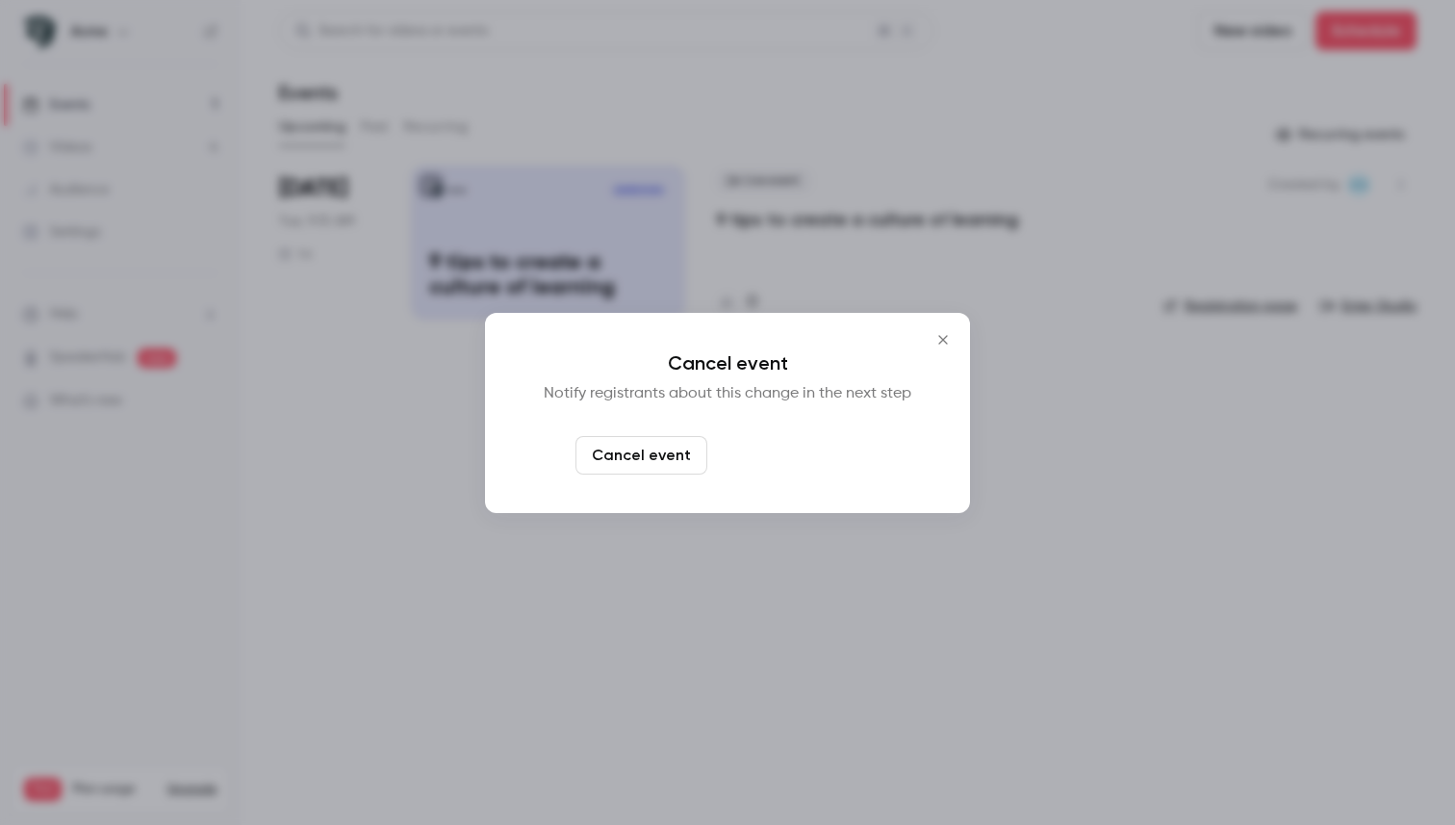
click at [831, 456] on button "Cancel and notify" at bounding box center [798, 455] width 166 height 38
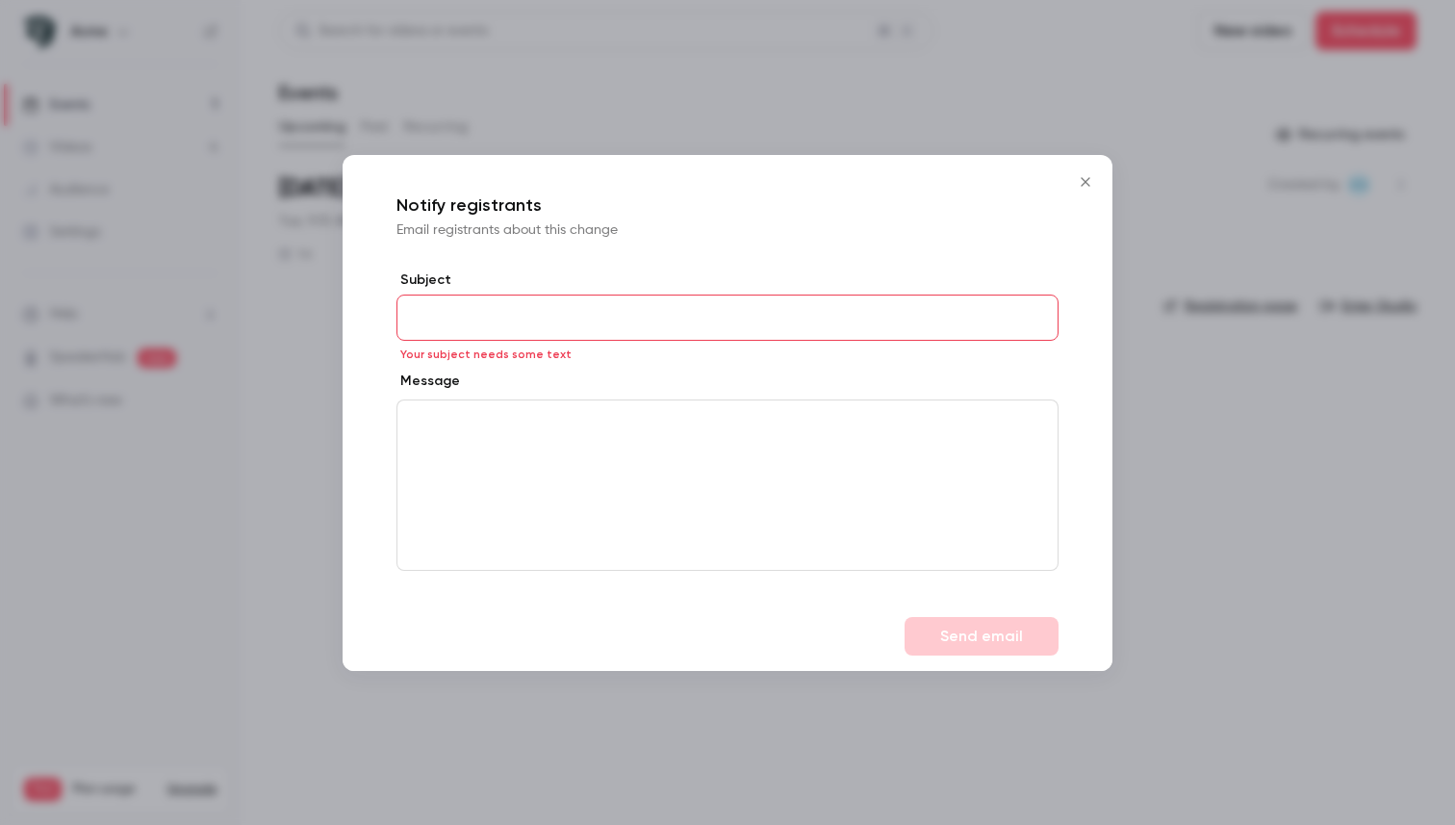
click at [759, 314] on input "Subject" at bounding box center [727, 317] width 662 height 46
paste input "**********"
type input "**********"
click at [445, 438] on div "editor" at bounding box center [727, 484] width 660 height 169
click at [780, 303] on input "**********" at bounding box center [727, 317] width 662 height 46
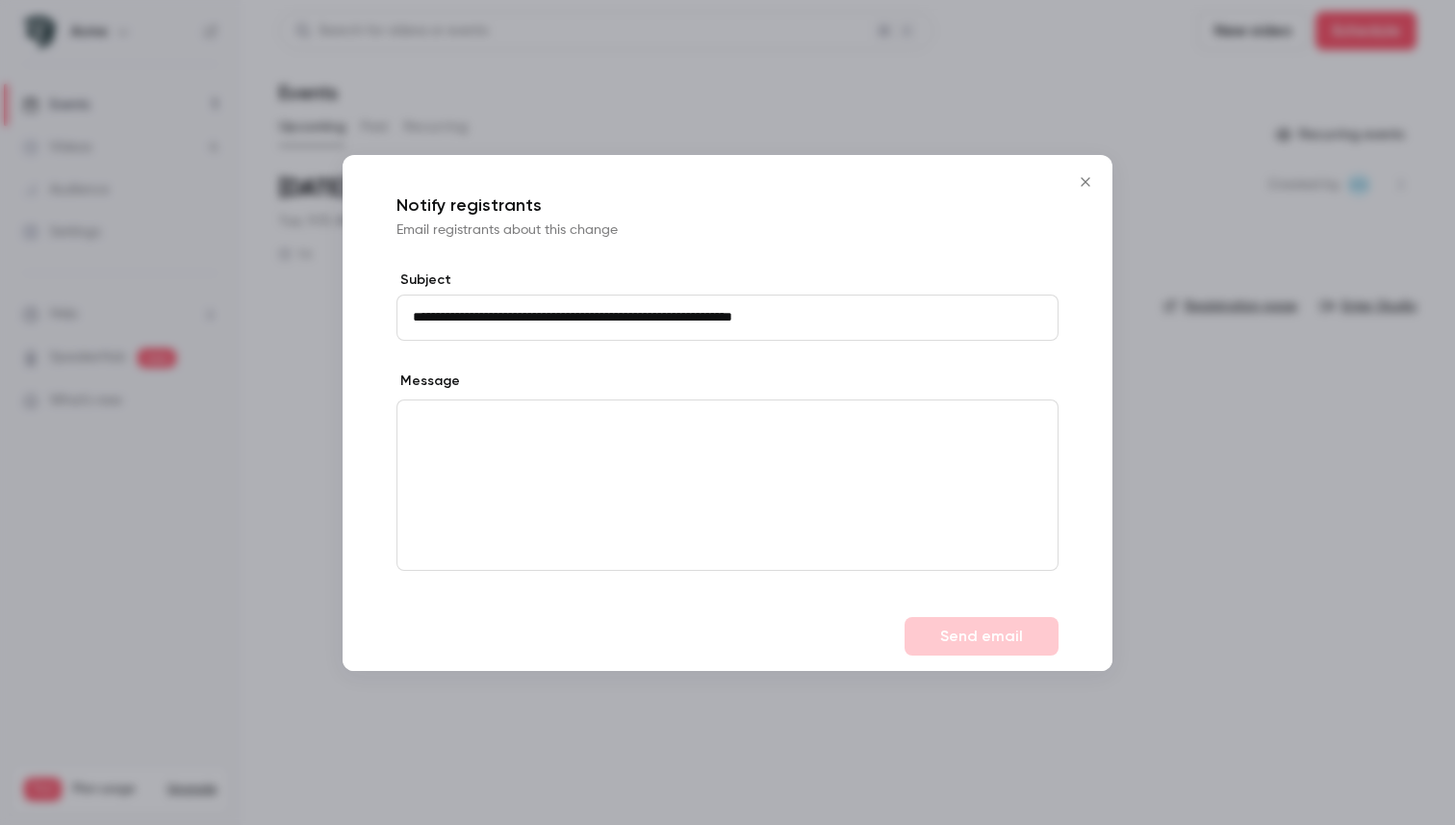
click at [542, 430] on p "editor" at bounding box center [727, 422] width 629 height 20
click at [452, 412] on p "editor" at bounding box center [727, 422] width 629 height 20
click at [472, 310] on input "**********" at bounding box center [727, 317] width 662 height 46
click at [445, 412] on p "editor" at bounding box center [727, 422] width 629 height 20
click at [398, 418] on icon "editor" at bounding box center [396, 422] width 13 height 12
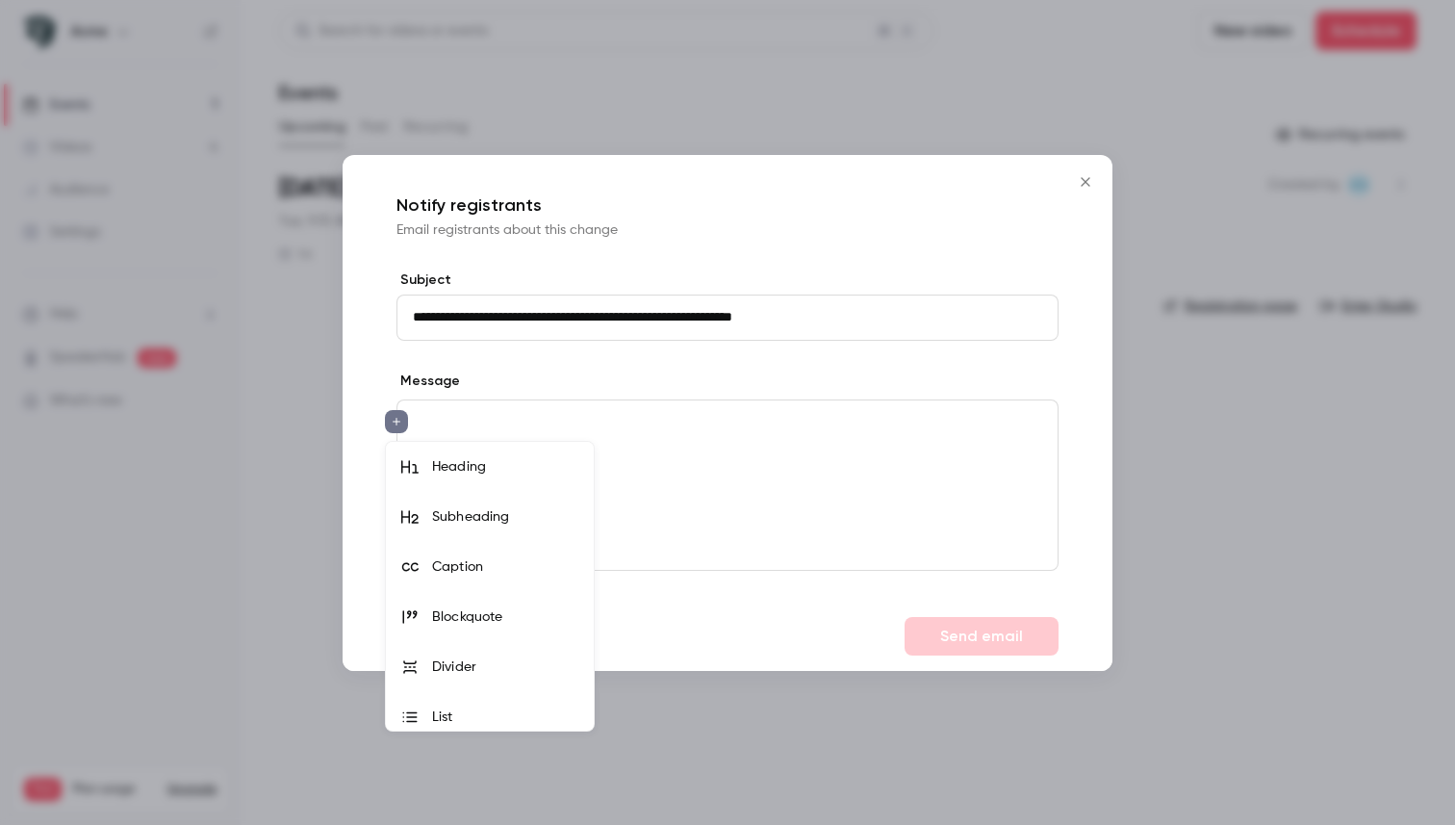
click at [425, 466] on div at bounding box center [416, 466] width 31 height 17
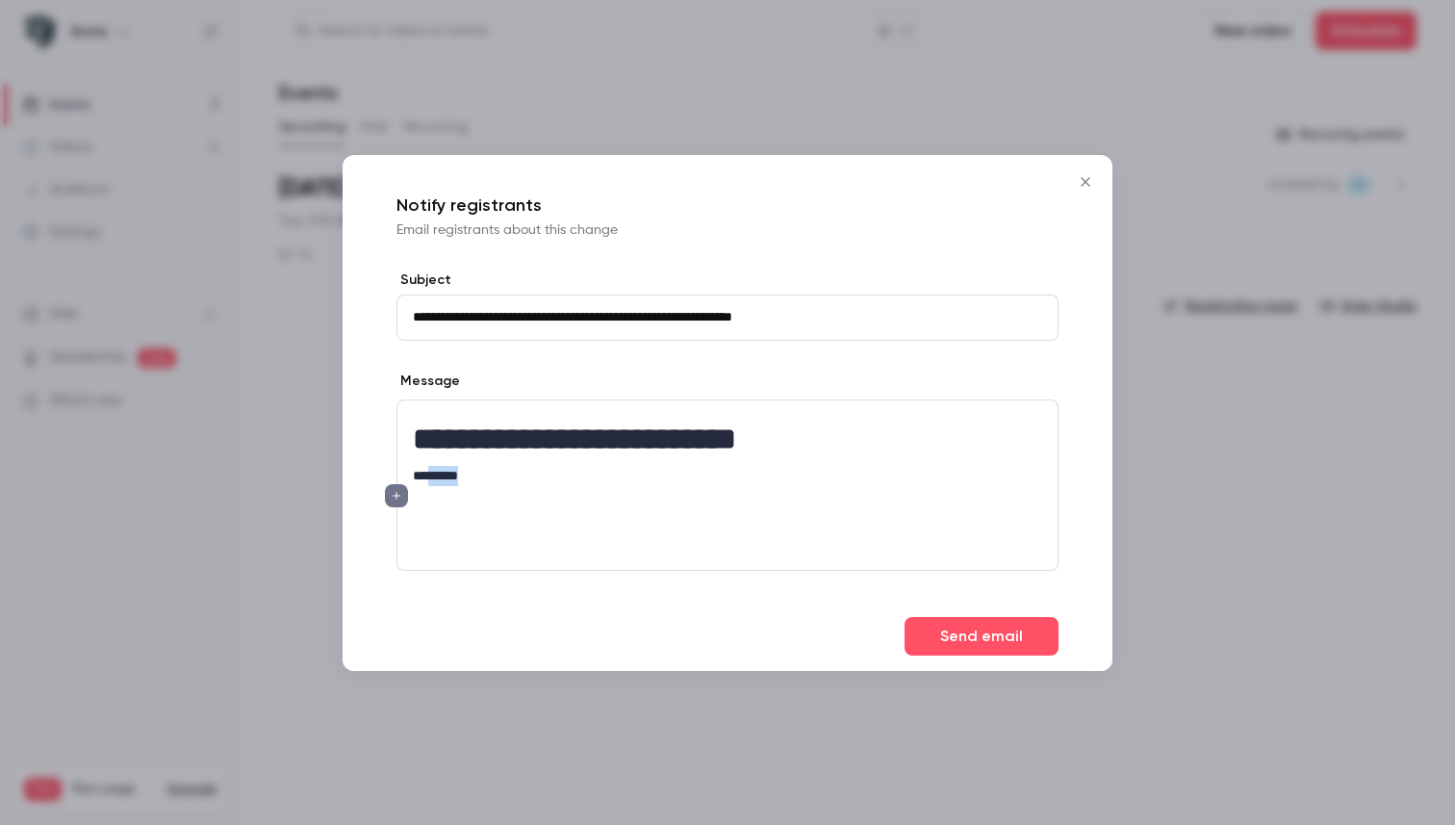
drag, startPoint x: 430, startPoint y: 473, endPoint x: 546, endPoint y: 472, distance: 115.5
click at [546, 472] on p "*********" at bounding box center [727, 476] width 629 height 20
click at [514, 459] on div "**********" at bounding box center [727, 484] width 660 height 169
click at [457, 472] on p "*********" at bounding box center [727, 476] width 629 height 20
click at [494, 470] on p "*********" at bounding box center [727, 476] width 629 height 20
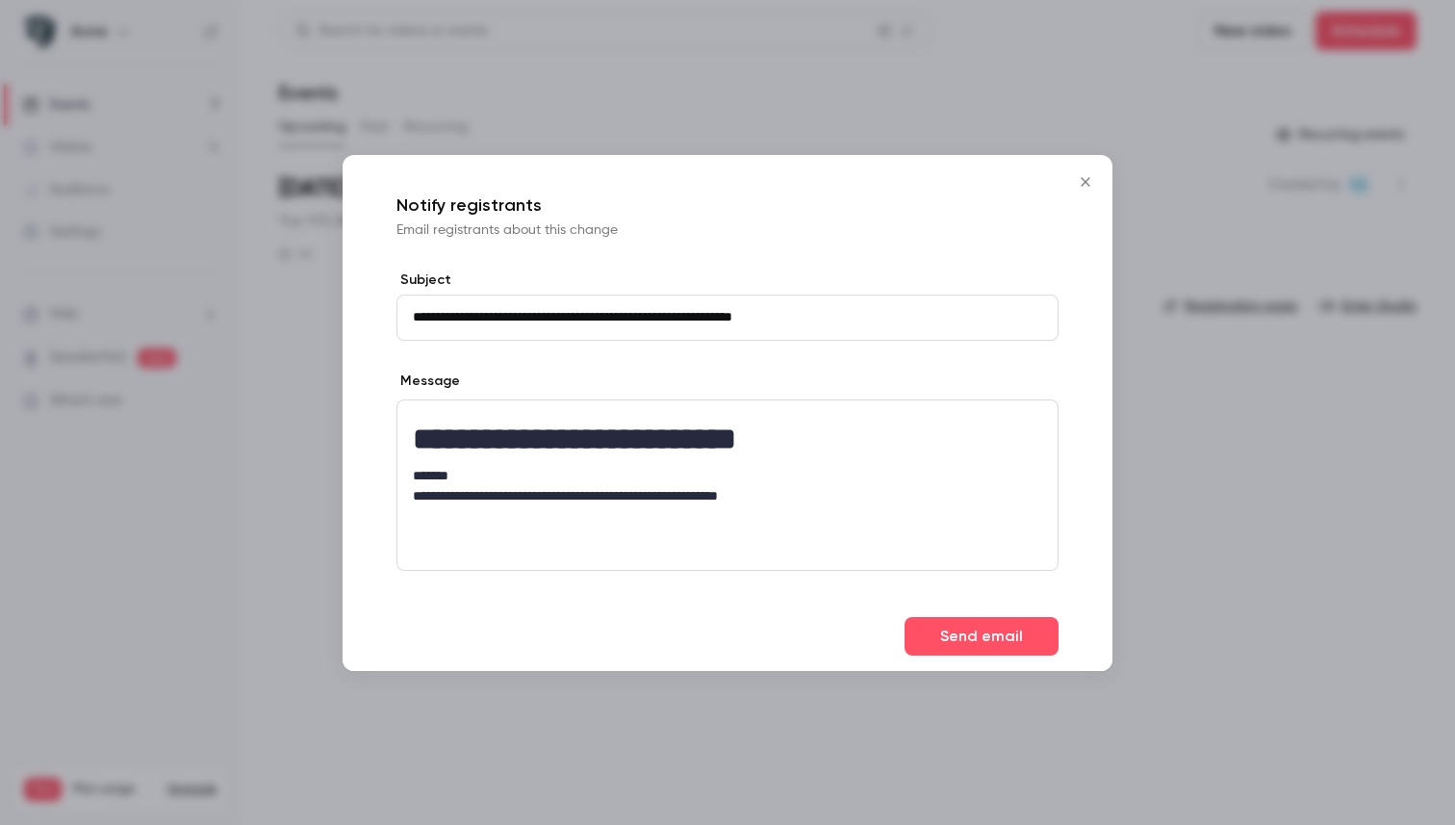
click at [459, 521] on p "editor" at bounding box center [727, 516] width 629 height 20
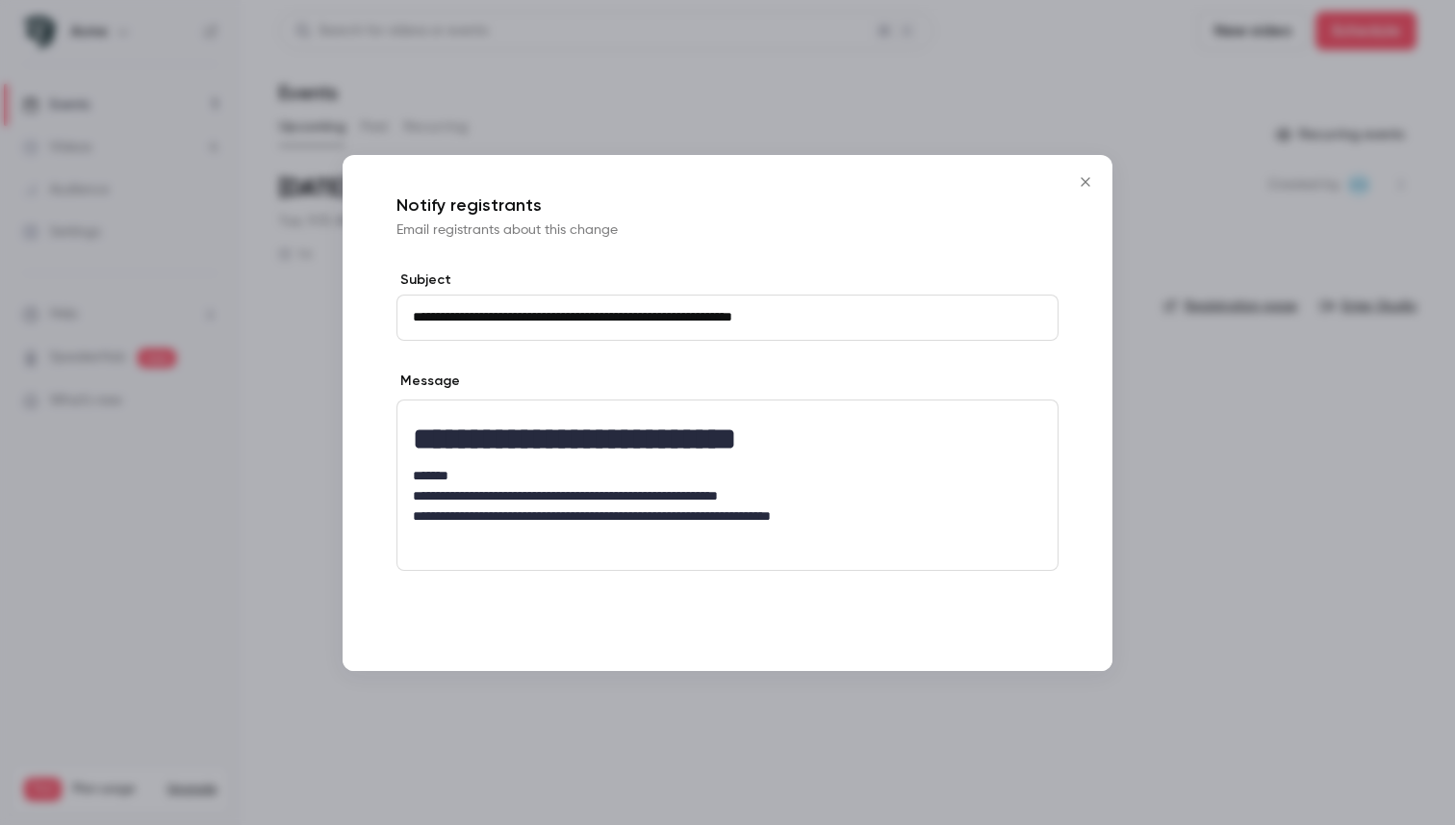
click at [991, 630] on button "Send email" at bounding box center [982, 636] width 154 height 38
